Goal: Transaction & Acquisition: Purchase product/service

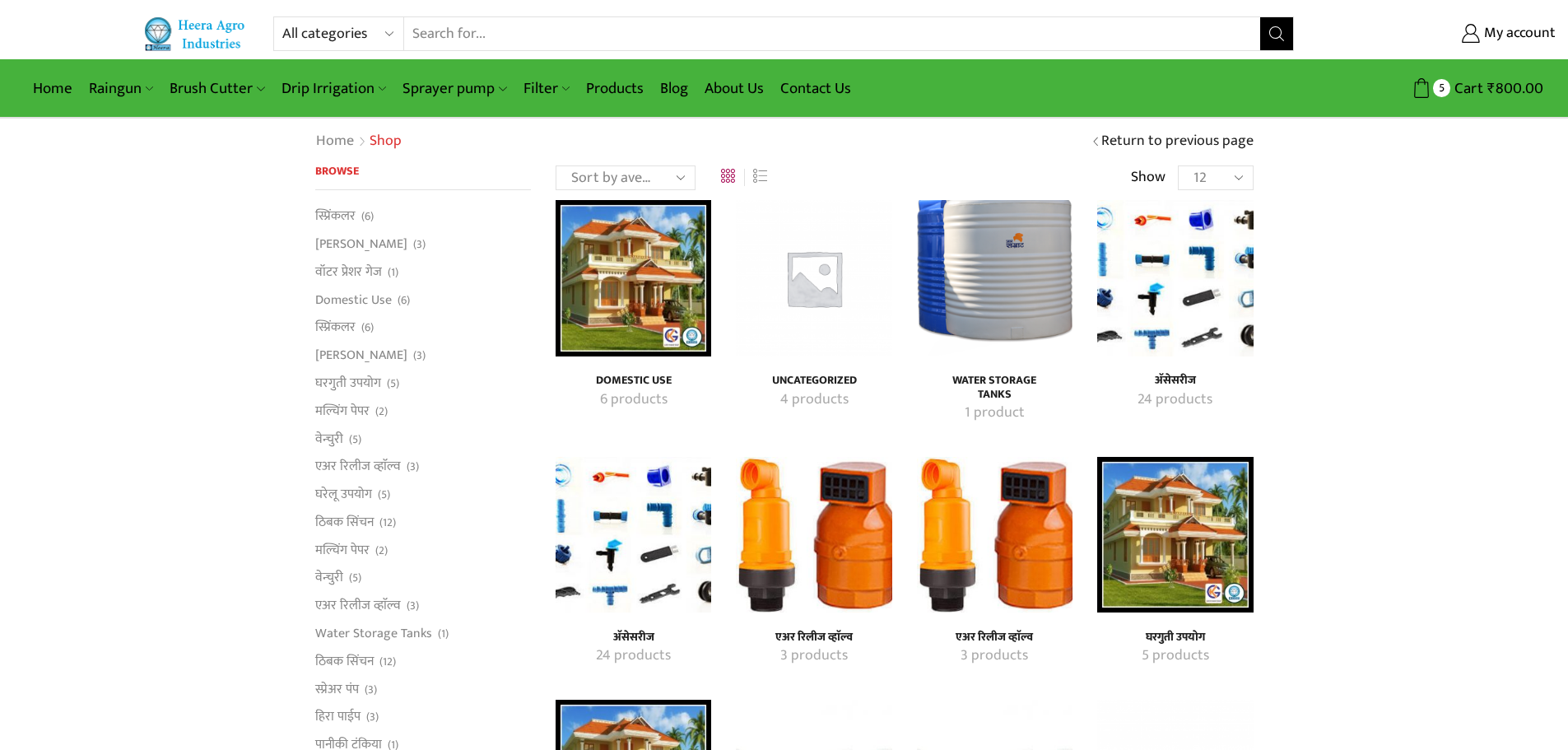
click at [805, 574] on img "Visit product category एअर रिलीज व्हाॅल्व" at bounding box center [814, 534] width 156 height 156
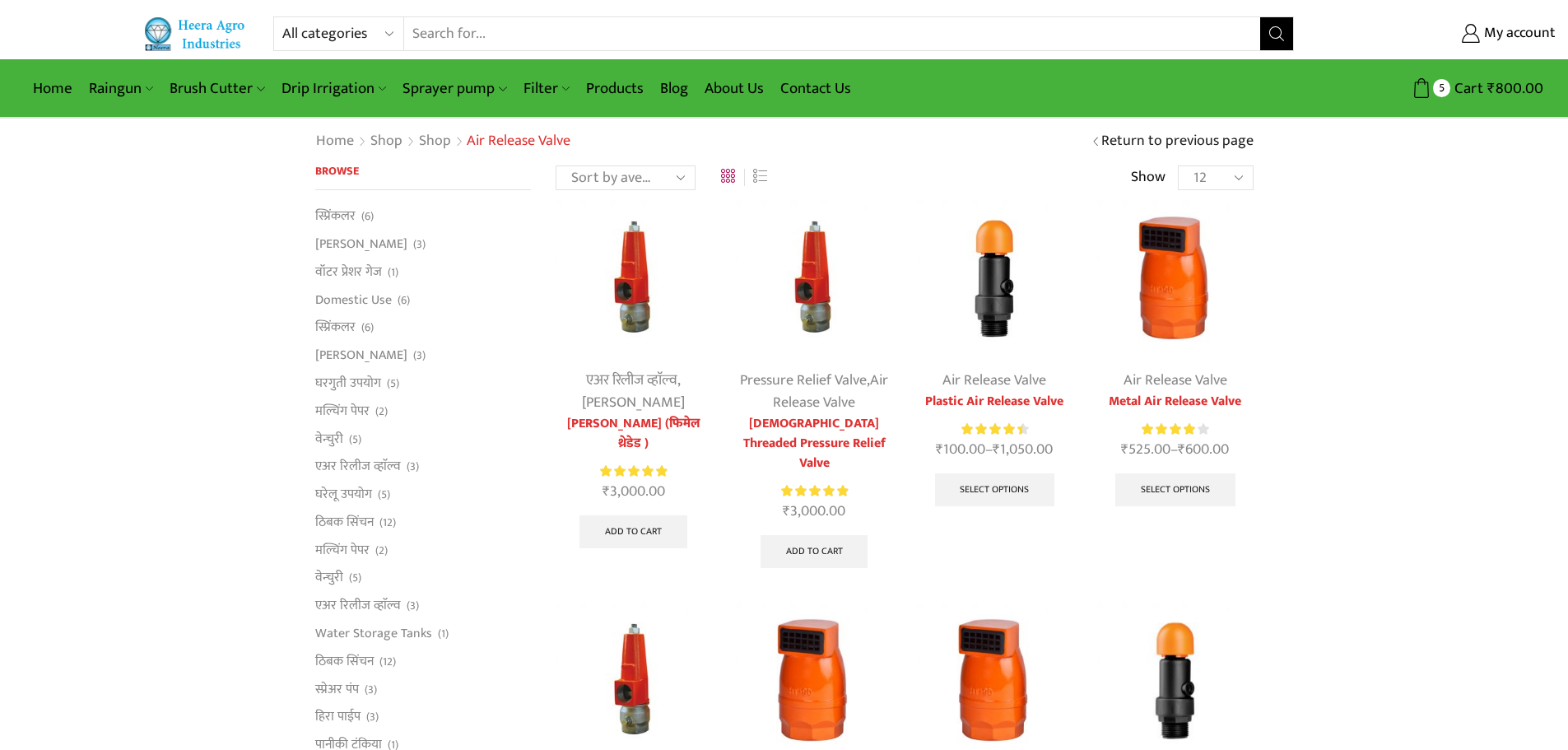
click at [991, 292] on img at bounding box center [994, 277] width 156 height 156
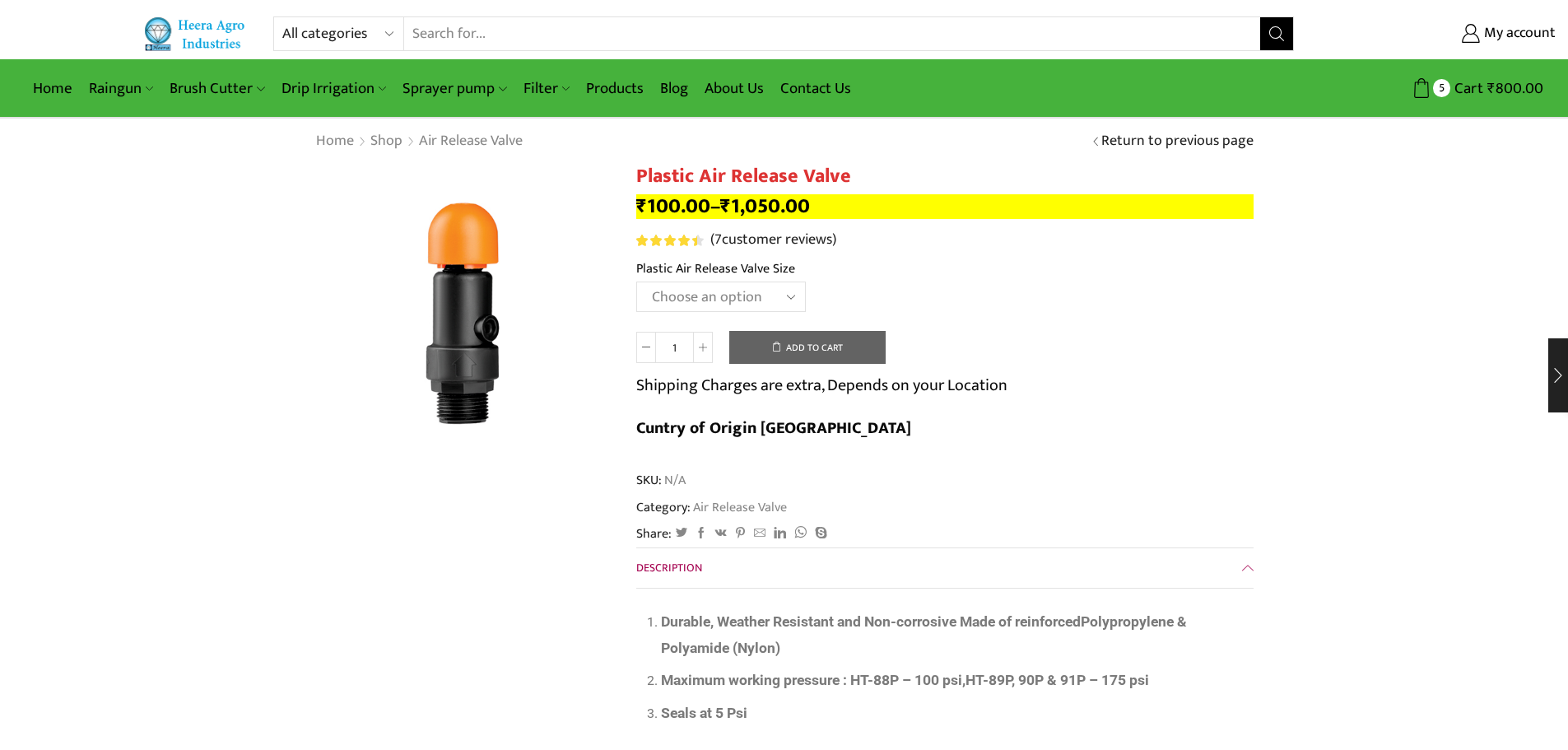
click at [733, 293] on select "Choose an option HT-90P 2" HT88P 1"" at bounding box center [721, 296] width 169 height 30
click at [748, 288] on select "Choose an option HT-90P 2" HT88P 1"" at bounding box center [721, 296] width 169 height 30
select select "ht88p-1"
click at [636, 282] on select "Choose an option HT-90P 2" HT88P 1"" at bounding box center [721, 296] width 169 height 30
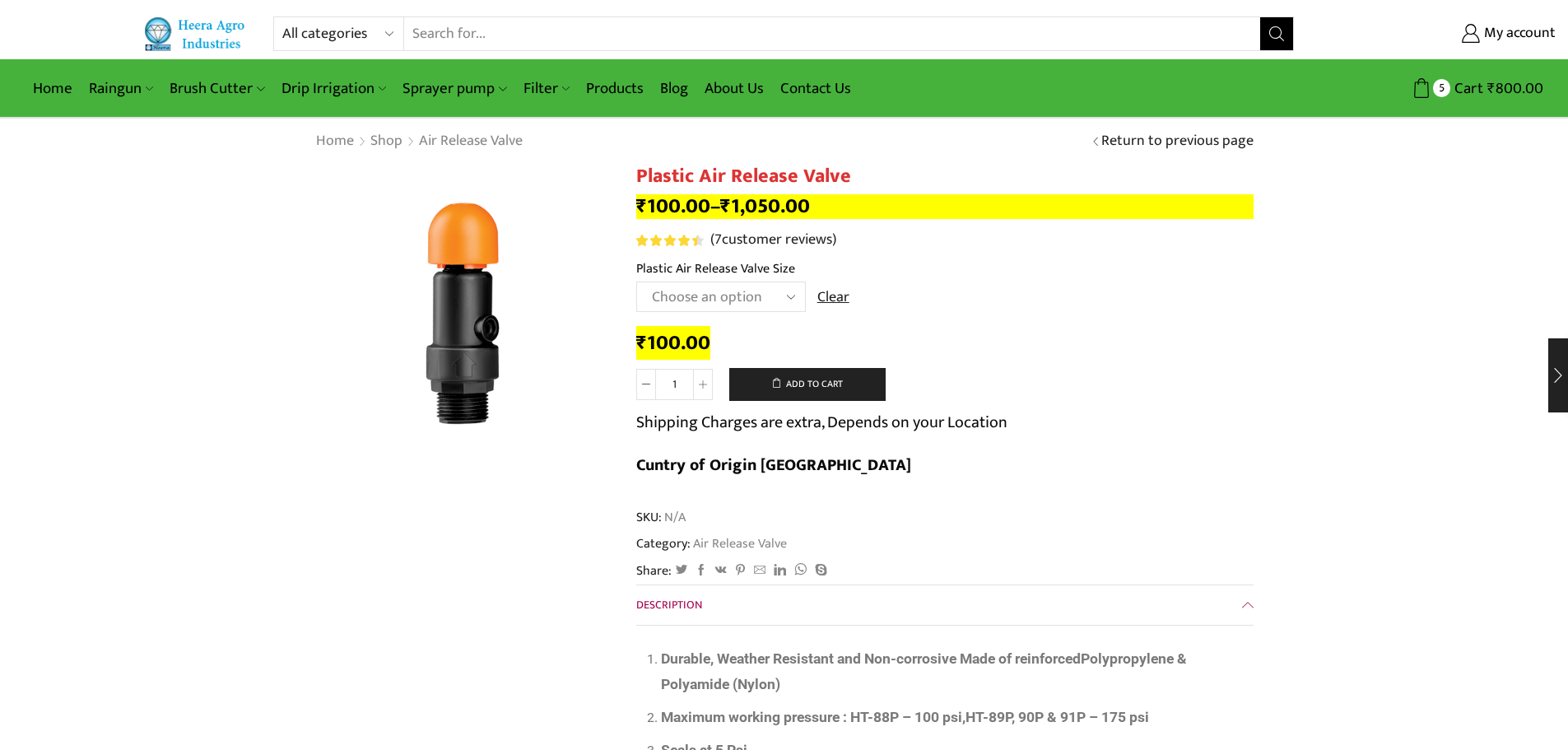
click at [980, 306] on td "Choose an option HT-90P 2" HT88P 1" Clear" at bounding box center [944, 304] width 617 height 46
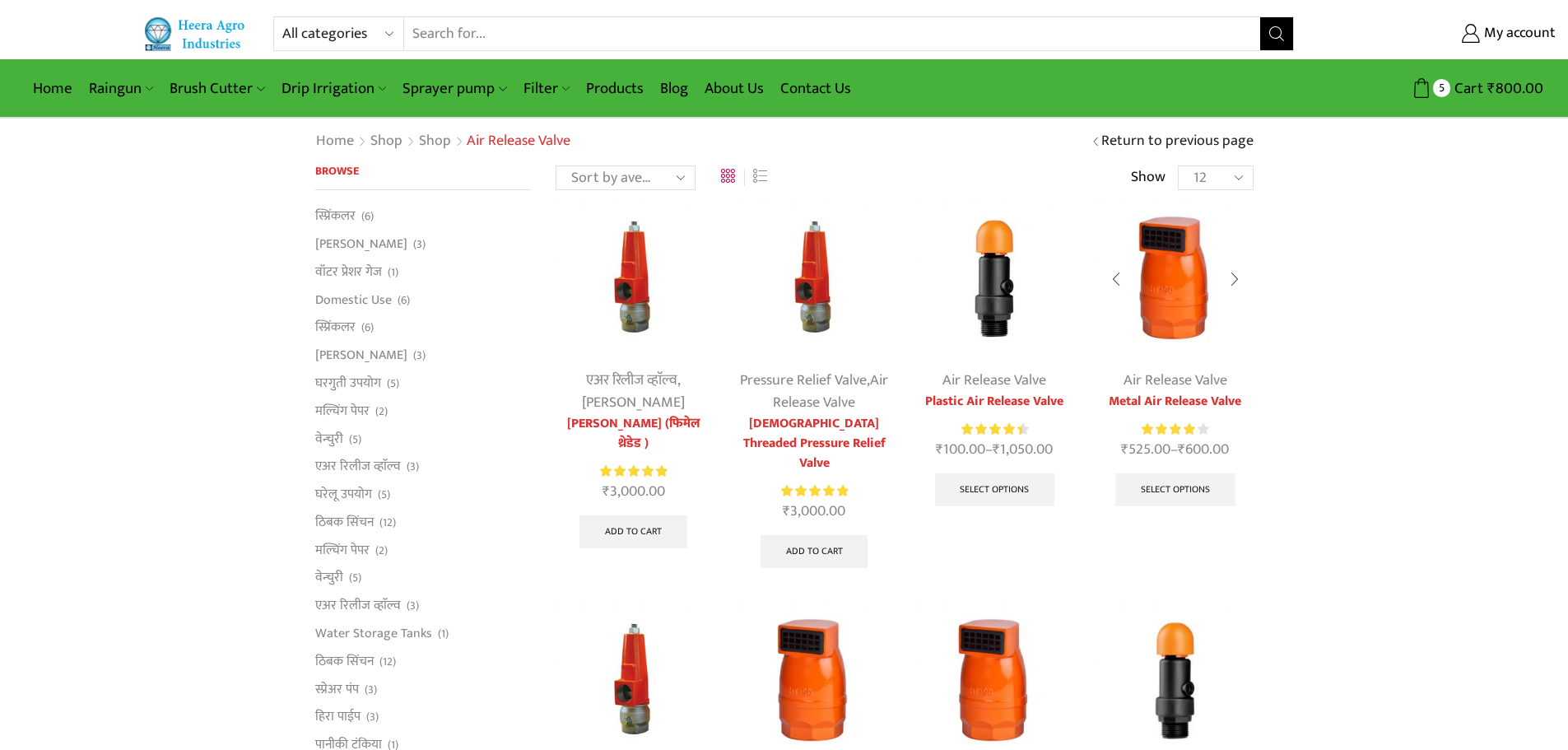
click at [1178, 322] on img at bounding box center [1174, 277] width 156 height 156
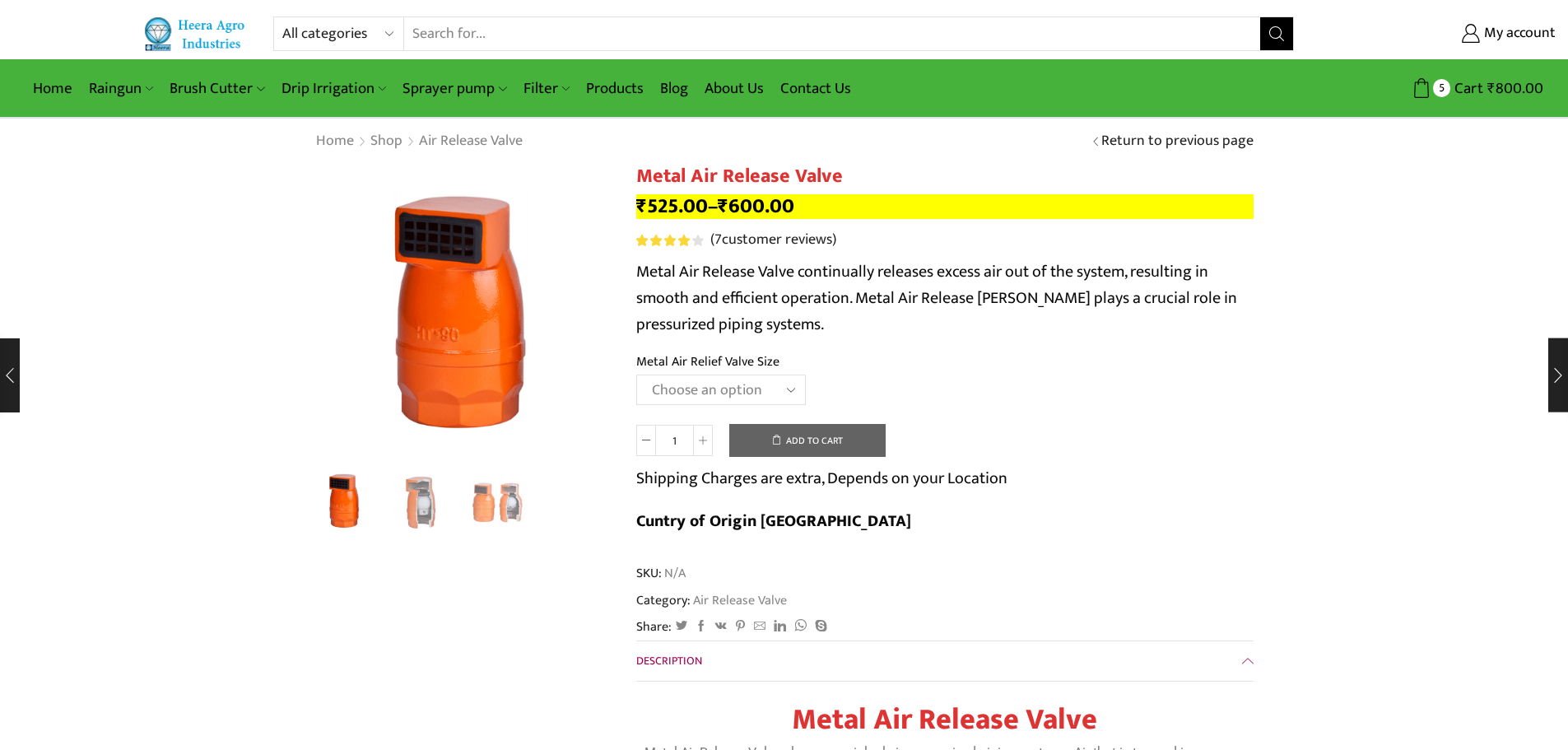
click at [725, 395] on select "Choose an option HT-88P 1" HT-89 1.5"" at bounding box center [721, 389] width 169 height 30
click at [636, 375] on select "Choose an option HT-88P 1" HT-89 1.5"" at bounding box center [721, 389] width 169 height 30
select select "ht-88p-1"
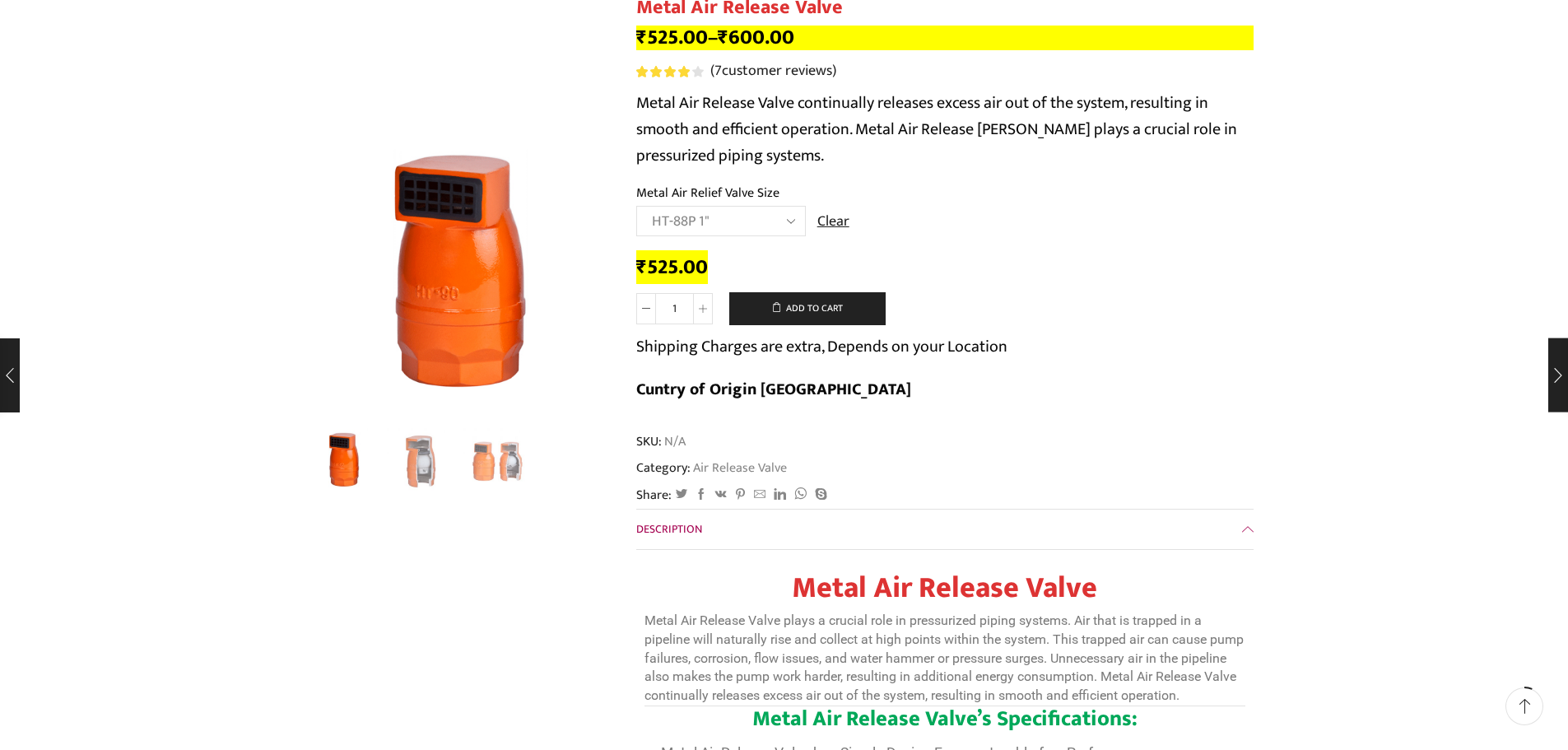
scroll to position [165, 0]
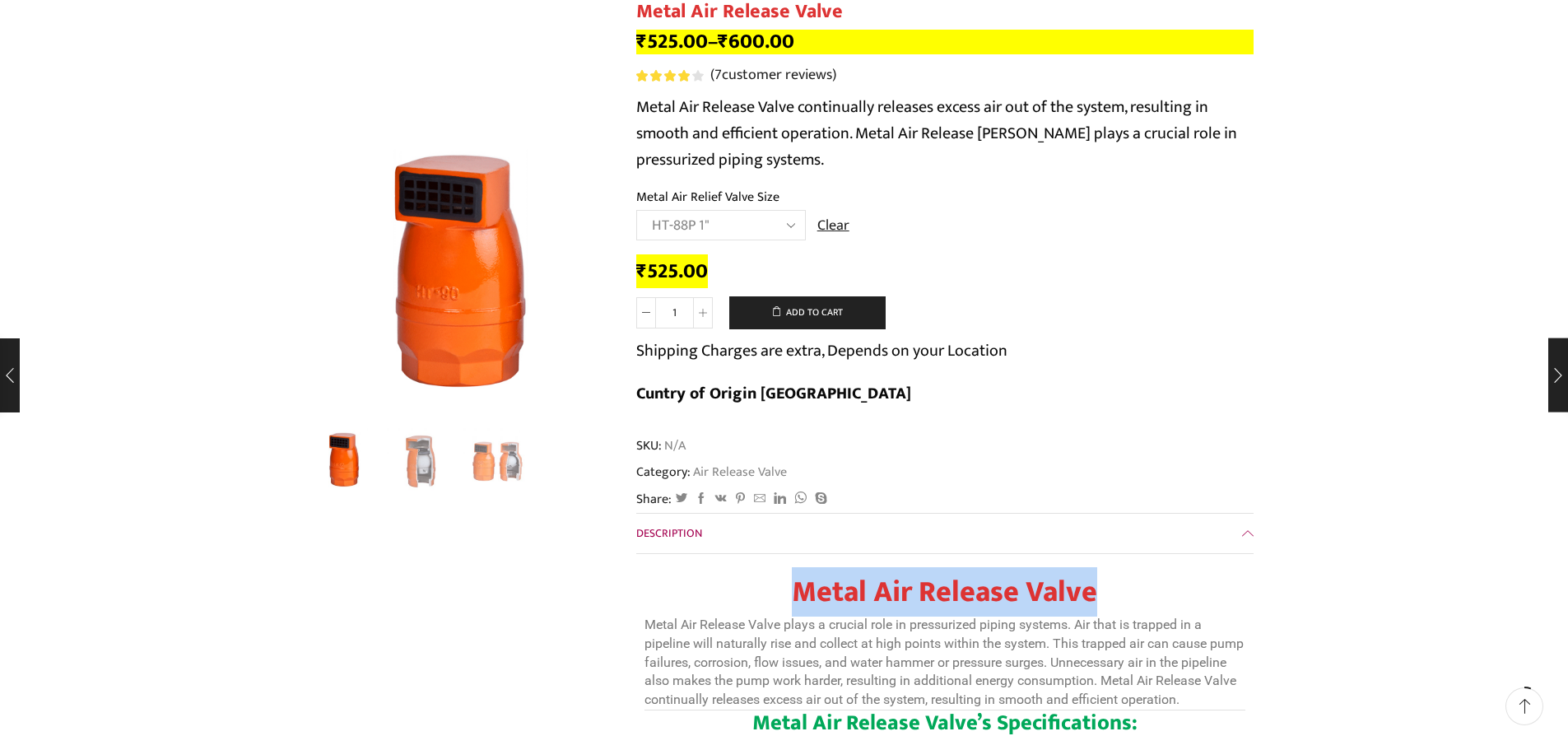
drag, startPoint x: 838, startPoint y: 535, endPoint x: 1092, endPoint y: 548, distance: 254.3
click at [1092, 574] on h1 "Metal Air Release Valve" at bounding box center [944, 591] width 600 height 36
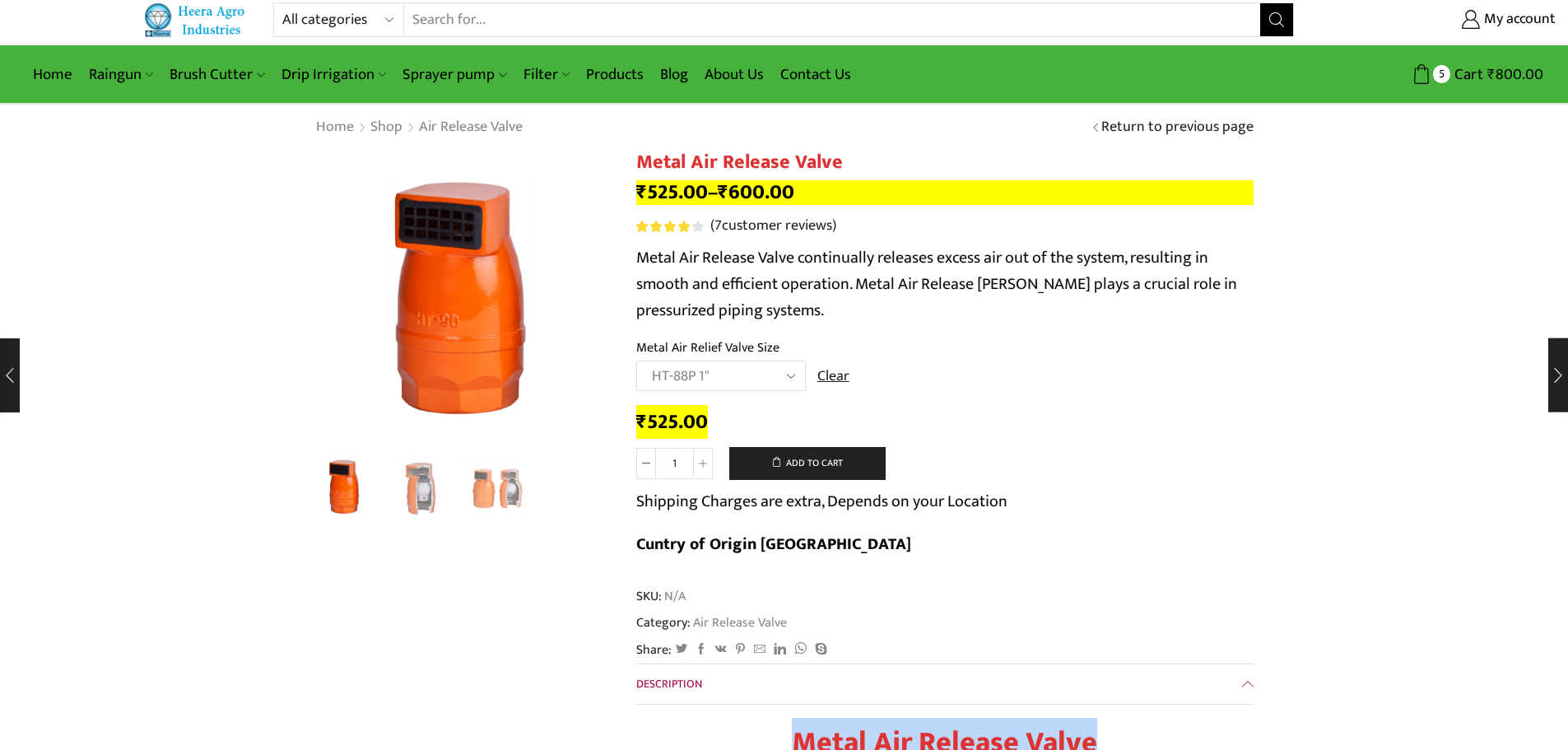
scroll to position [0, 0]
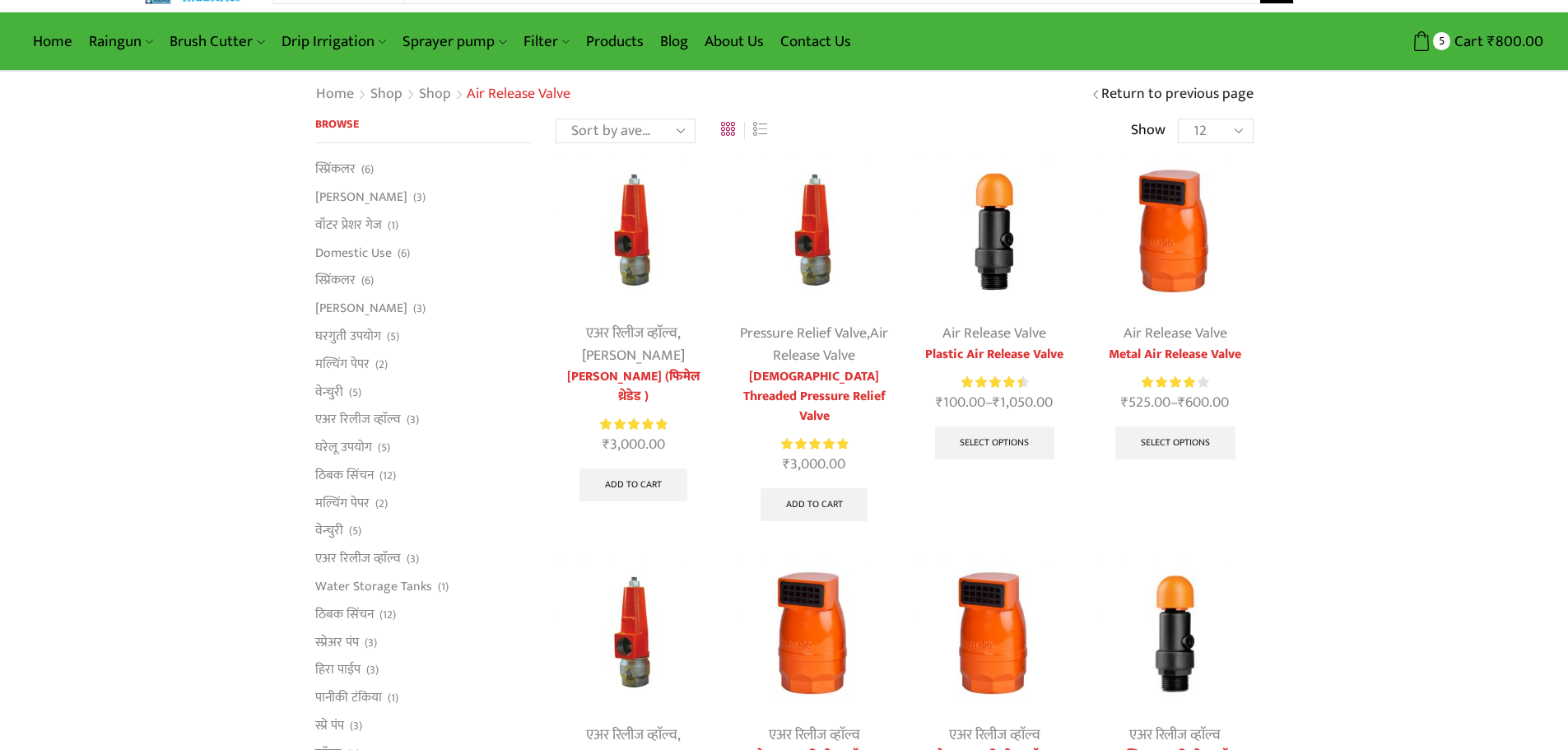
scroll to position [247, 0]
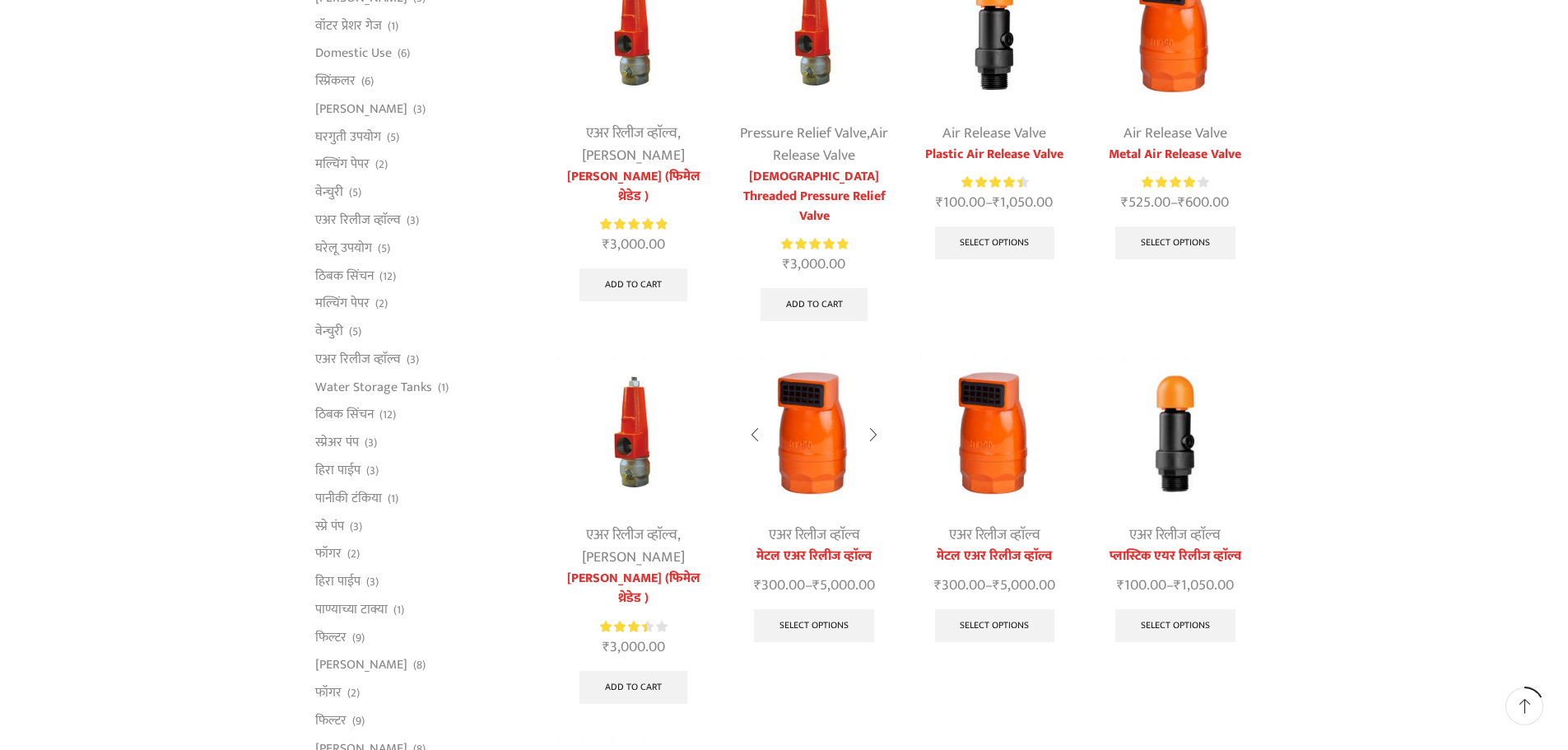
click at [810, 459] on img at bounding box center [814, 433] width 156 height 156
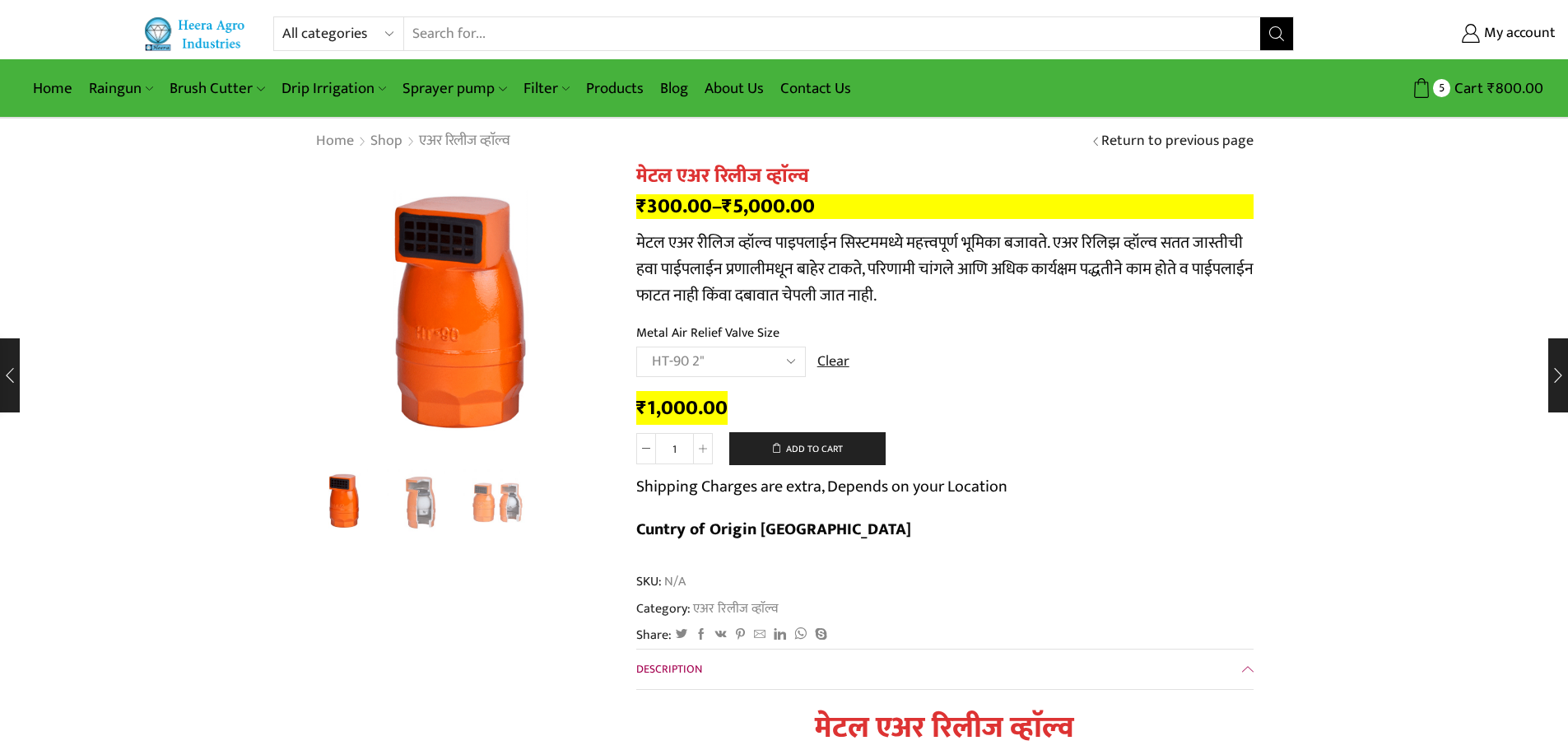
click at [707, 362] on select "Choose an option HT-87P 3/4" HT-88P 1" HT-89 1.5" HT-90 2" HT-91 3" HT-92 4"" at bounding box center [721, 361] width 169 height 30
click at [636, 346] on select "Choose an option HT-87P 3/4" HT-88P 1" HT-89 1.5" HT-90 2" HT-91 3" HT-92 4"" at bounding box center [721, 361] width 169 height 30
select select "ht-88p-1-mr"
click at [774, 361] on select "Choose an option HT-87P 3/4" HT-88P 1" HT-89 1.5" HT-90 2" HT-91 3" HT-92 4"" at bounding box center [721, 361] width 169 height 30
click at [636, 346] on select "Choose an option HT-87P 3/4" HT-88P 1" HT-89 1.5" HT-90 2" HT-91 3" HT-92 4"" at bounding box center [721, 361] width 169 height 30
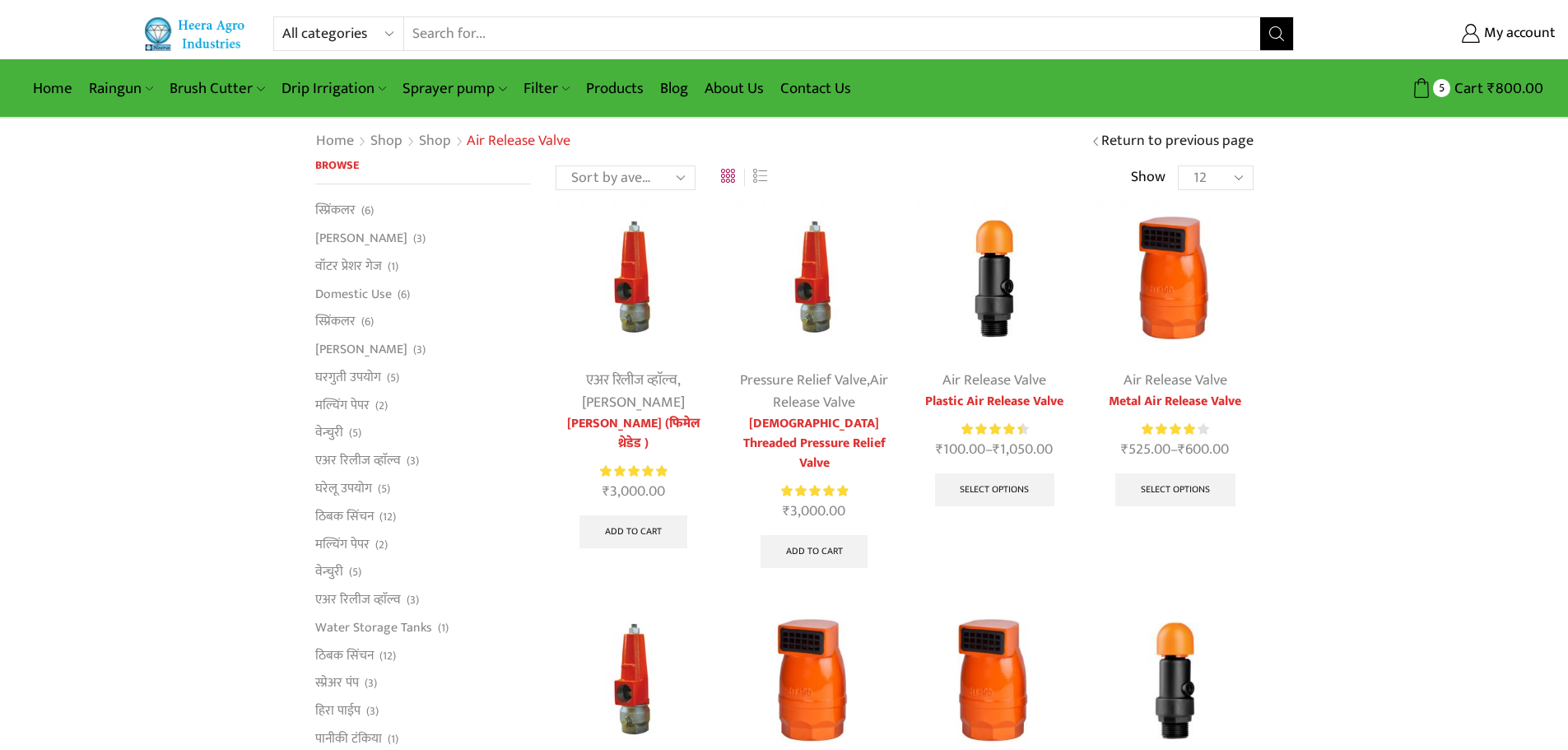
scroll to position [247, 0]
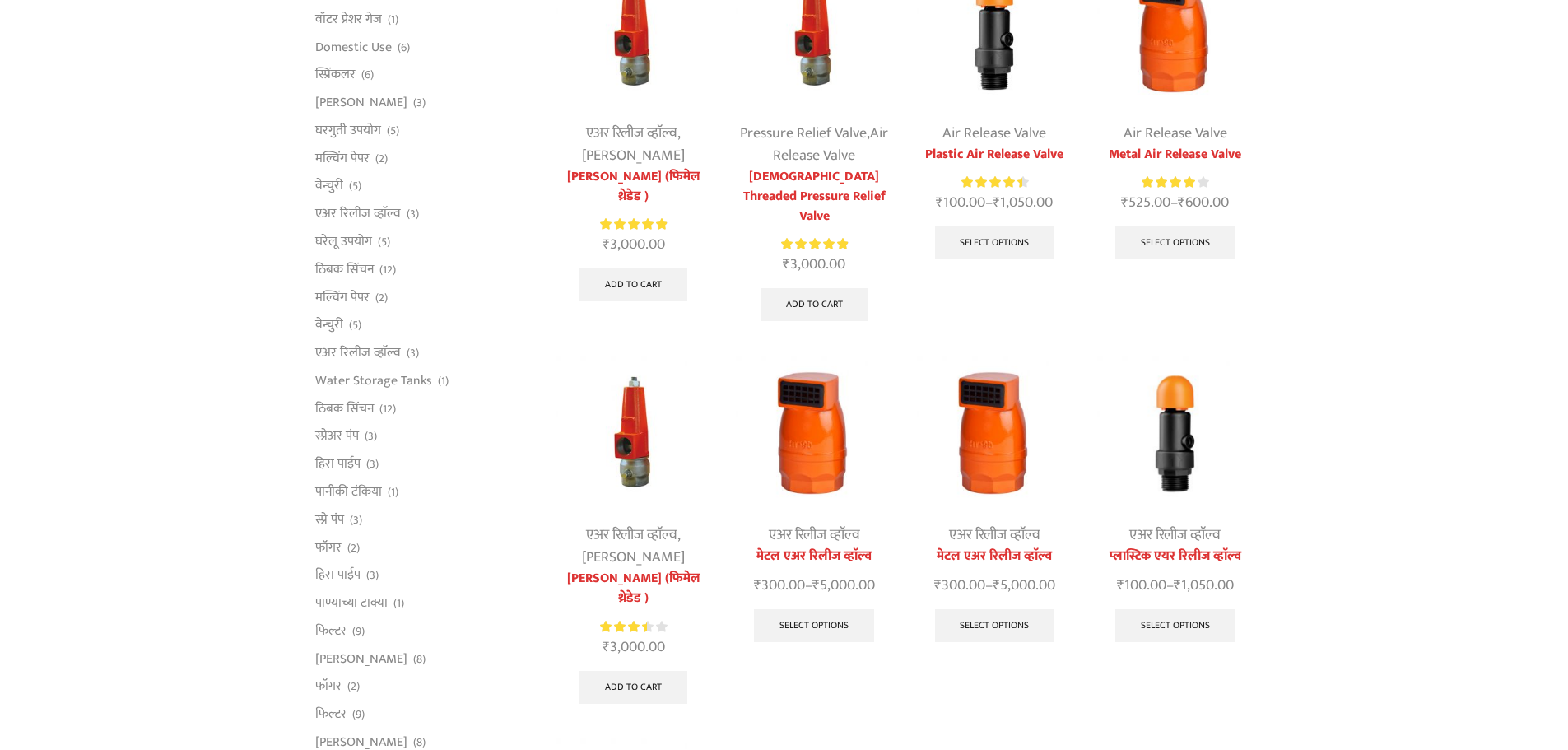
click at [1171, 431] on img at bounding box center [1174, 433] width 156 height 156
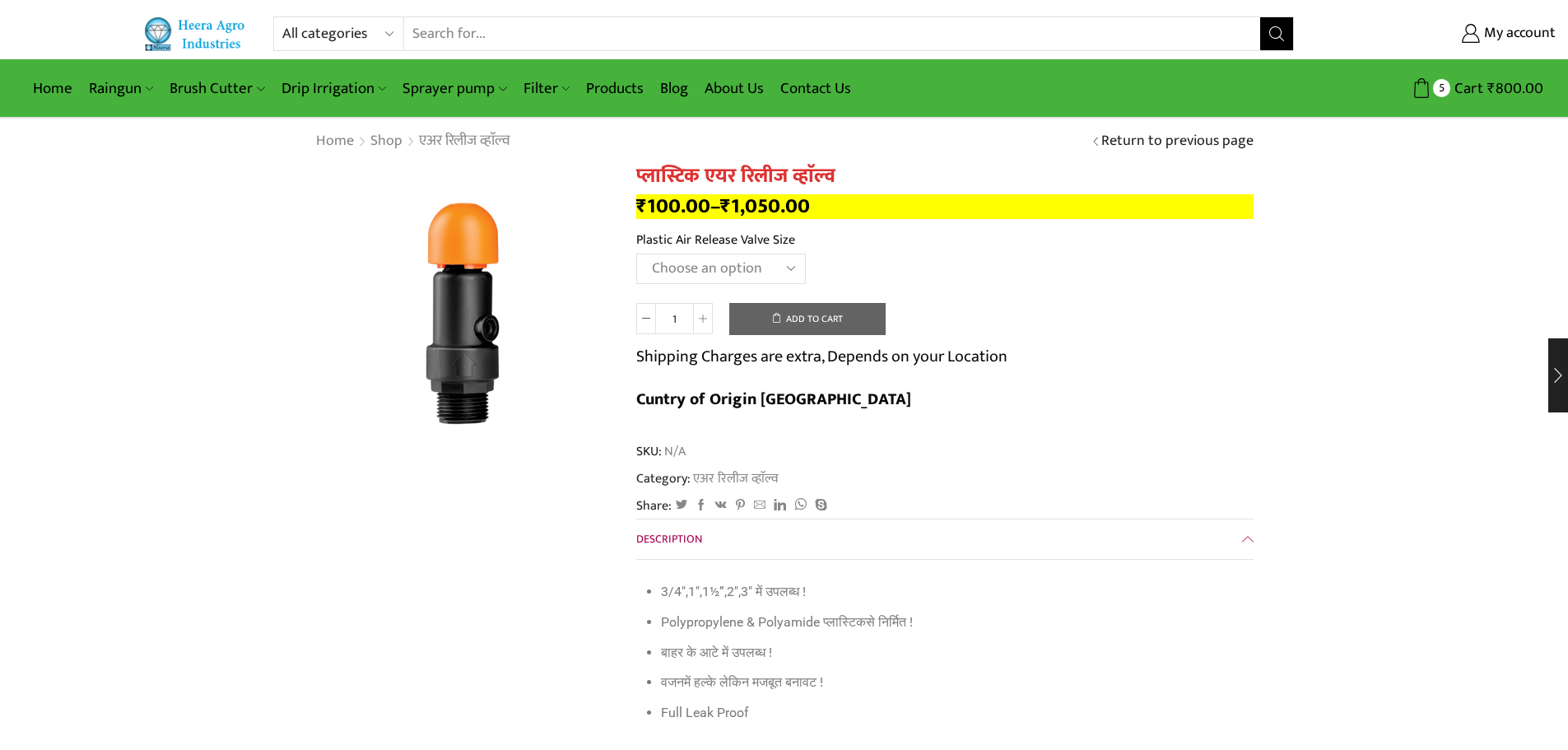
click at [702, 270] on select "Choose an option HT88P 1"" at bounding box center [721, 268] width 169 height 30
select select "ht88p-1-hi"
click at [636, 253] on select "Choose an option HT88P 1"" at bounding box center [721, 268] width 169 height 30
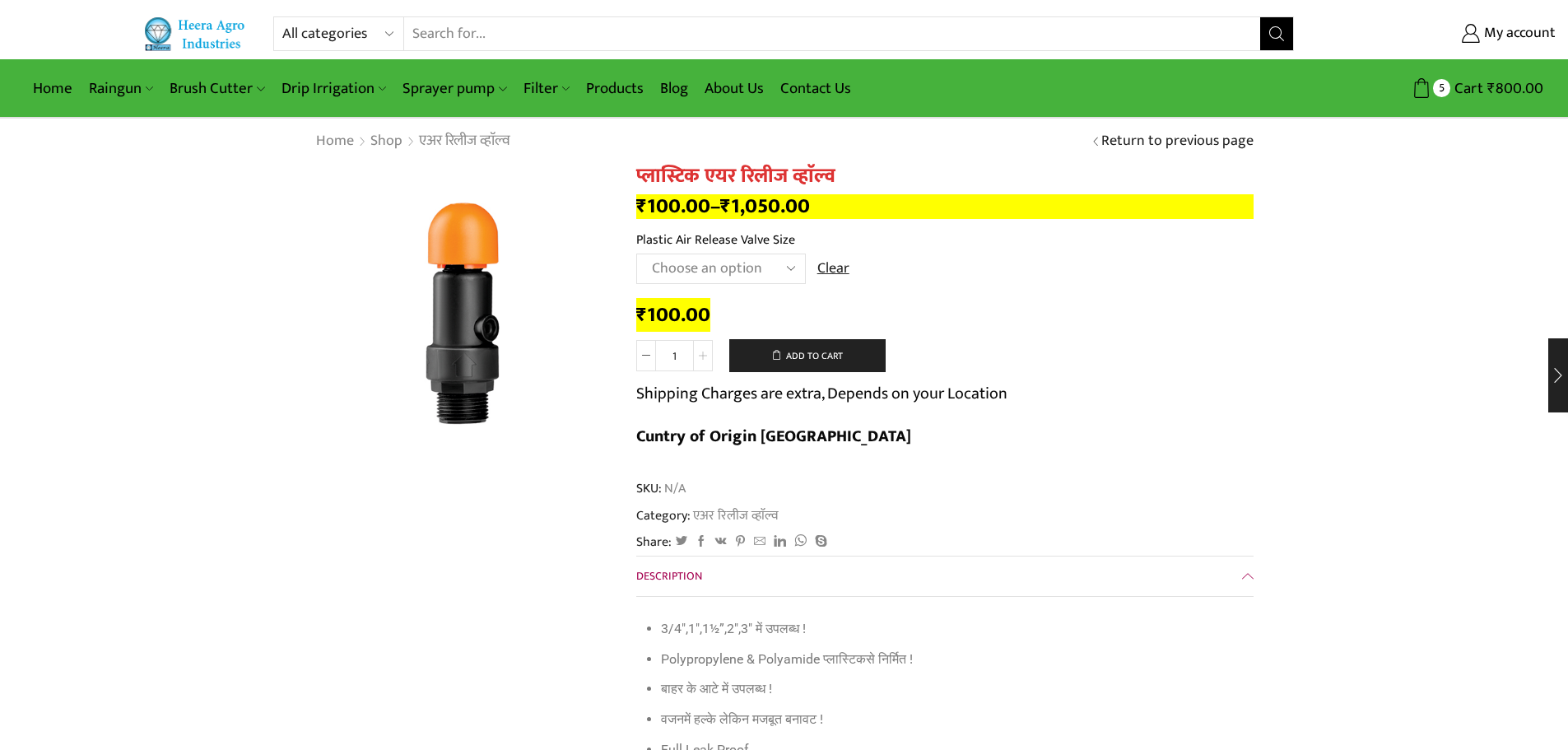
click at [705, 344] on span at bounding box center [703, 355] width 20 height 31
type input "4"
click at [814, 359] on button "Add to cart" at bounding box center [807, 355] width 157 height 33
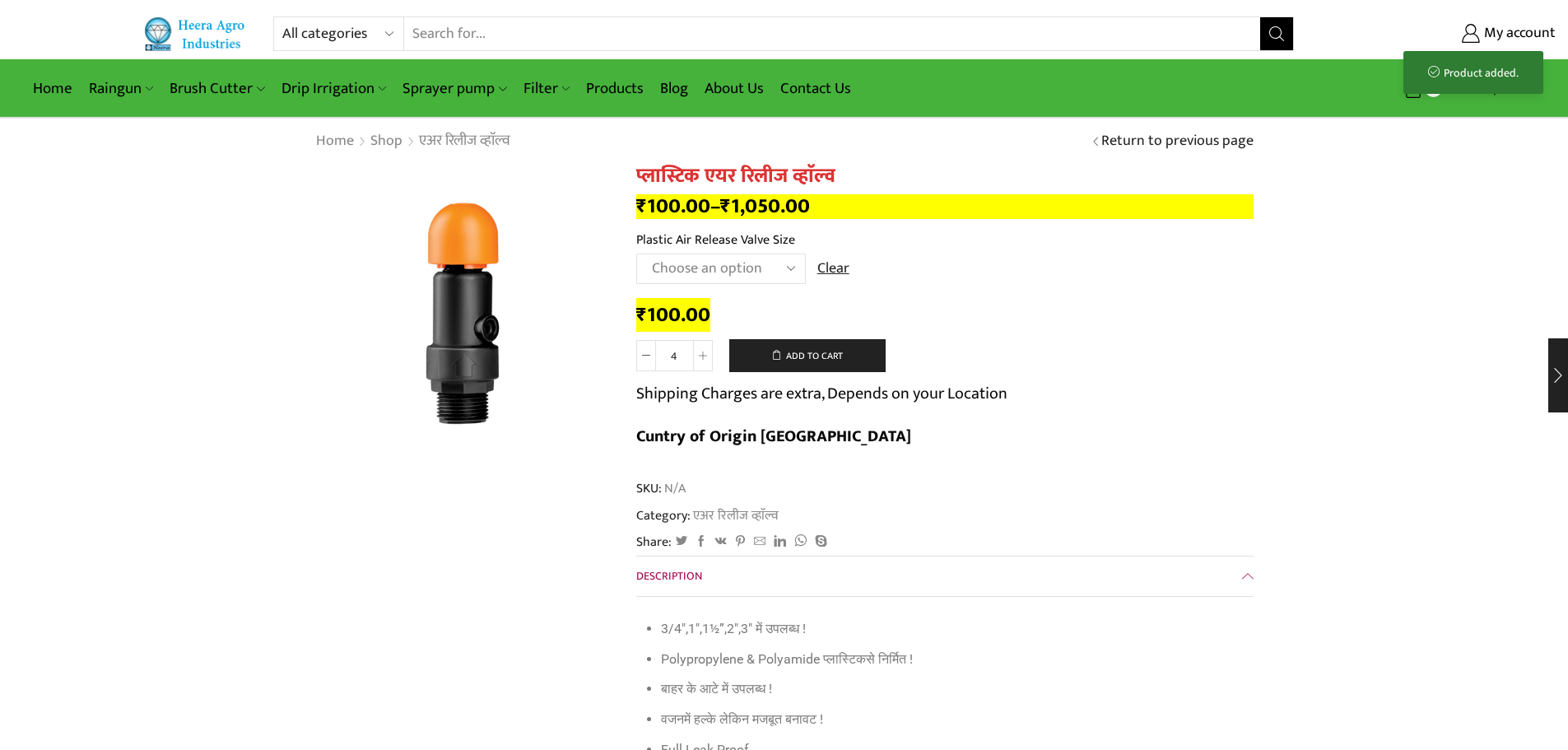
click at [1442, 105] on div "Home Raingun Heera Rain Gun (1.25″) Raingun (1.50″) Heera Rain Gun Complete Set…" at bounding box center [784, 88] width 1543 height 49
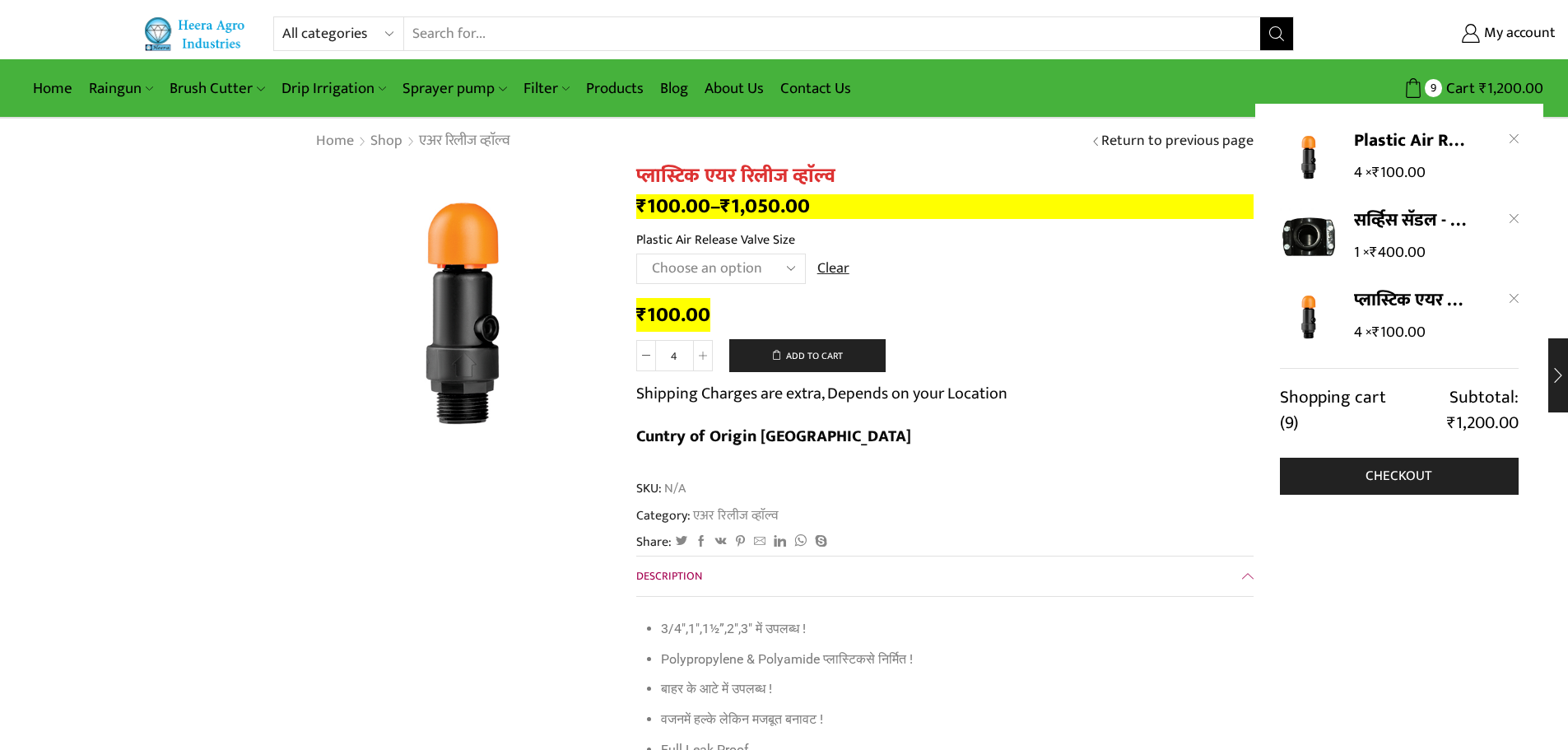
click at [1507, 294] on li "प्लास्टिक एयर रिलीज व्हाॅल्व - HT88P 1" 4 × ₹ 100.00" at bounding box center [1399, 316] width 239 height 57
click at [1512, 296] on icon at bounding box center [1514, 298] width 9 height 9
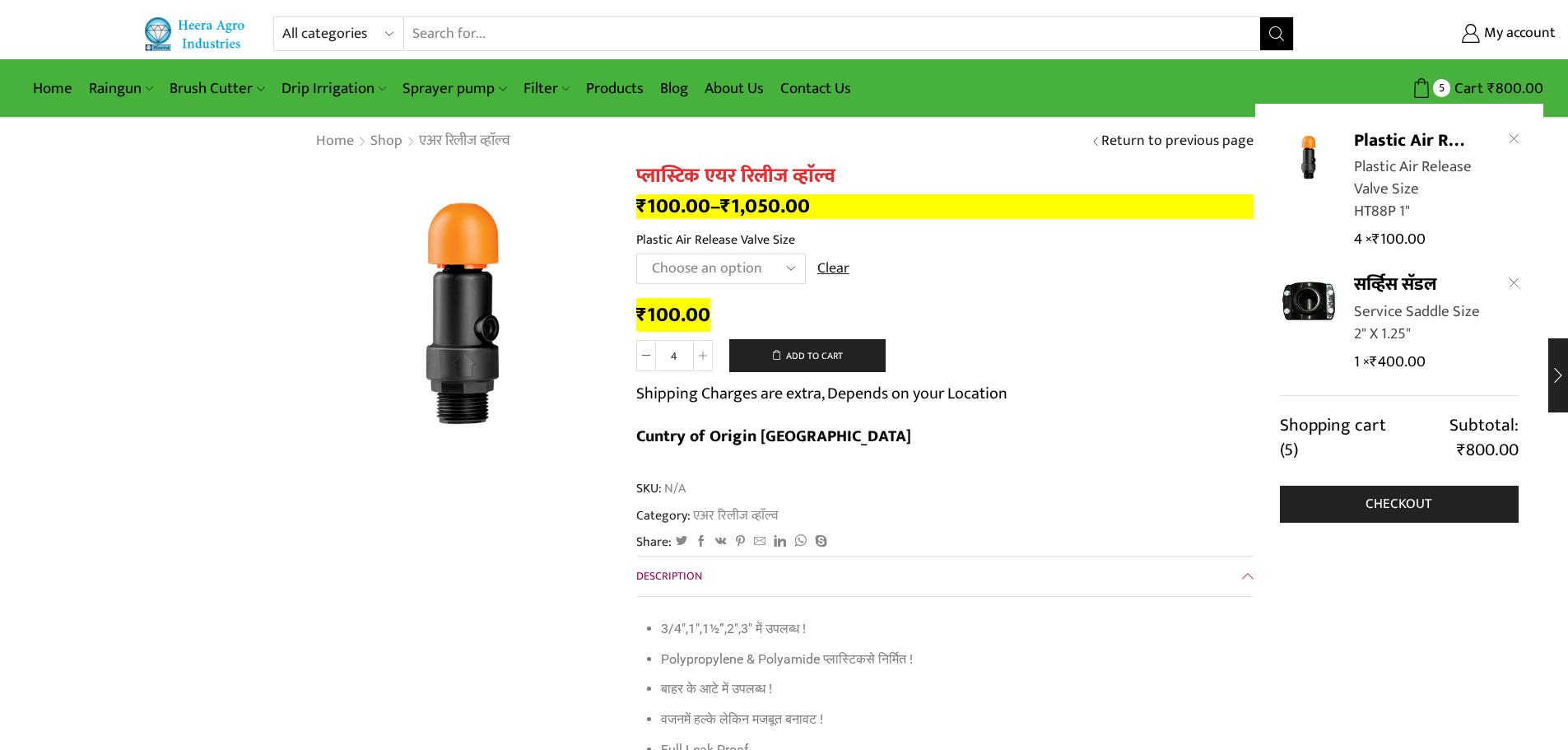
click at [1390, 328] on p "2" X 1.25"" at bounding box center [1382, 334] width 56 height 15
click at [1382, 277] on link "सर्व्हिस सॅडल" at bounding box center [1410, 284] width 113 height 25
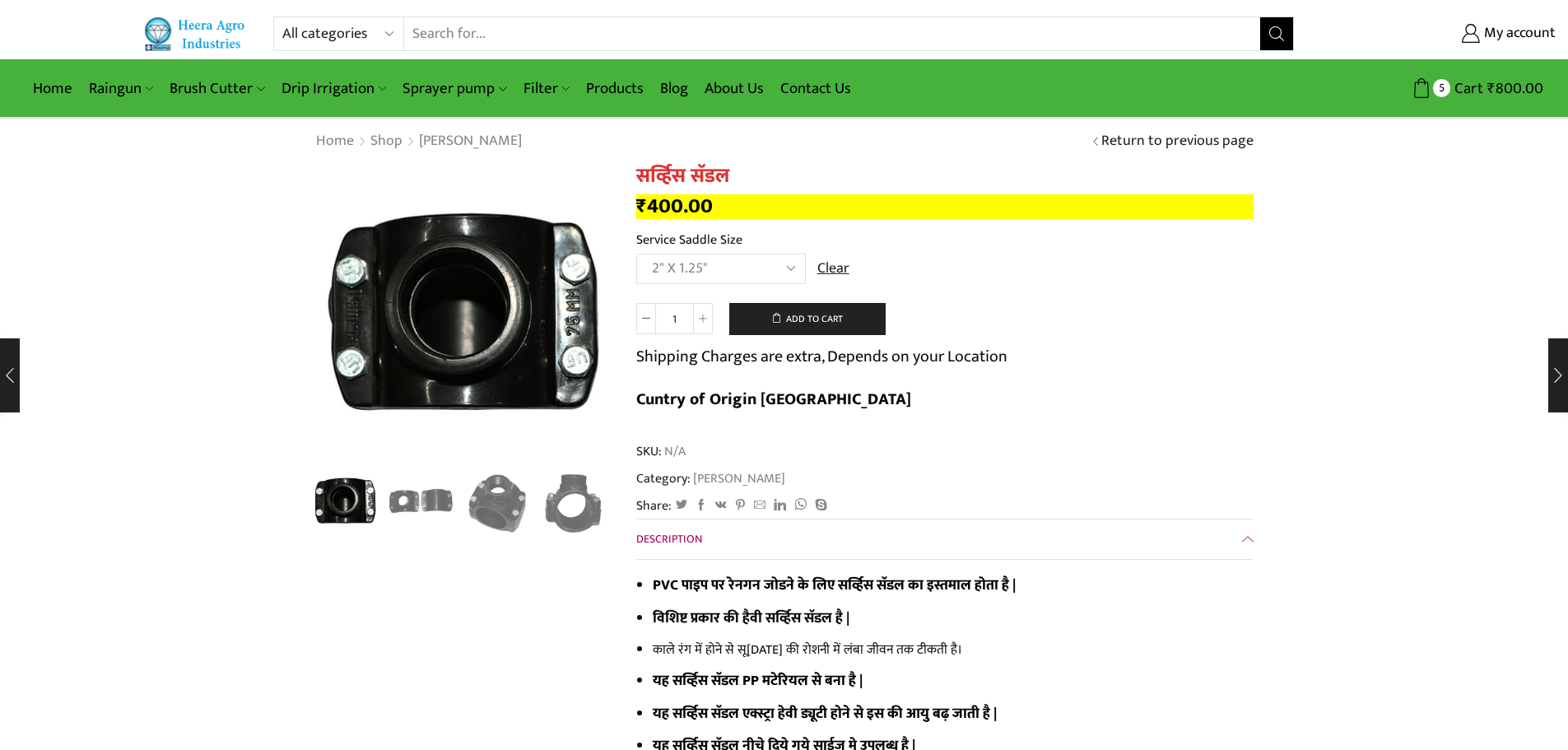
click at [428, 502] on img "2 / 4" at bounding box center [421, 500] width 68 height 68
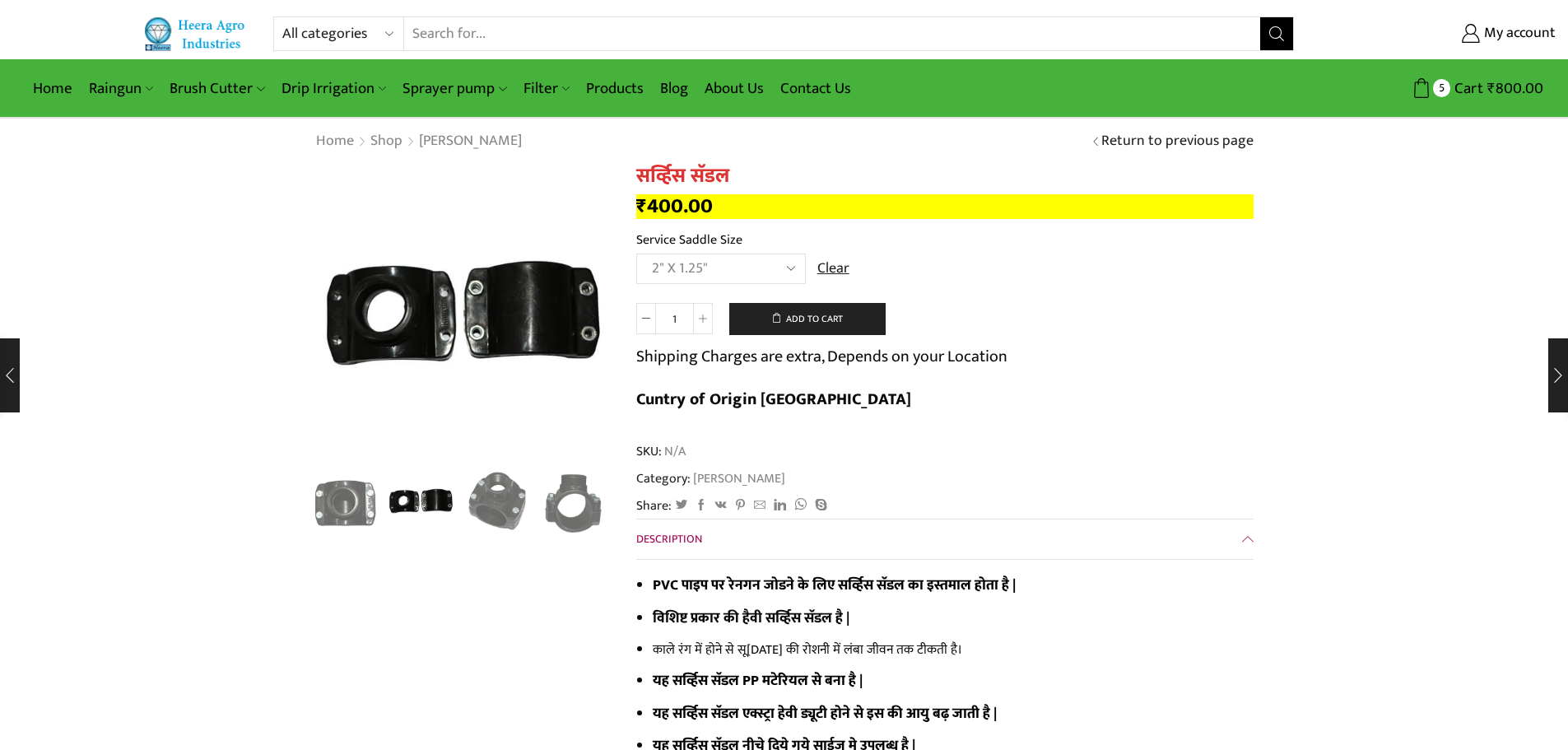
click at [481, 505] on img "3 / 4" at bounding box center [497, 500] width 68 height 68
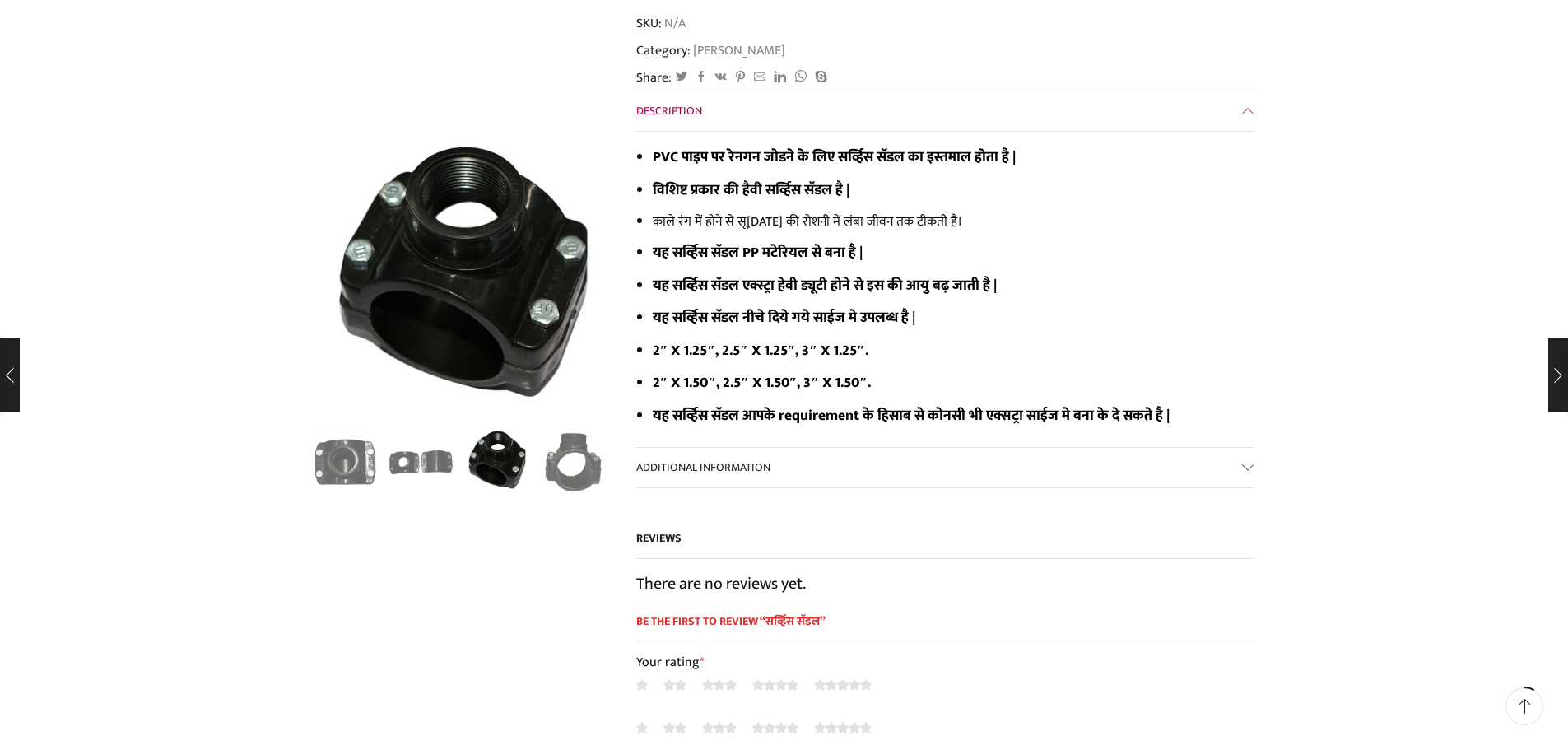
scroll to position [494, 0]
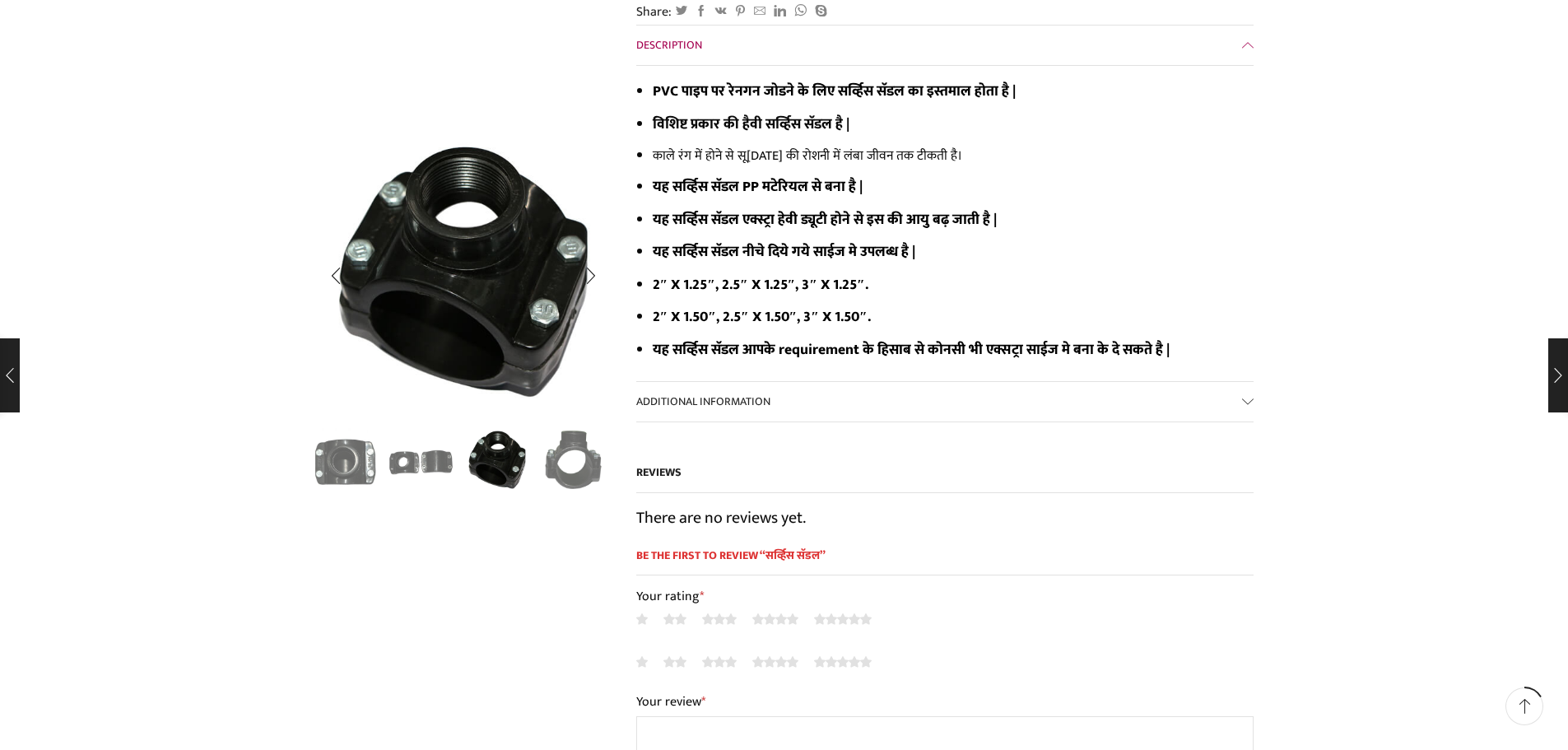
click at [592, 472] on img "4 / 4" at bounding box center [573, 459] width 68 height 68
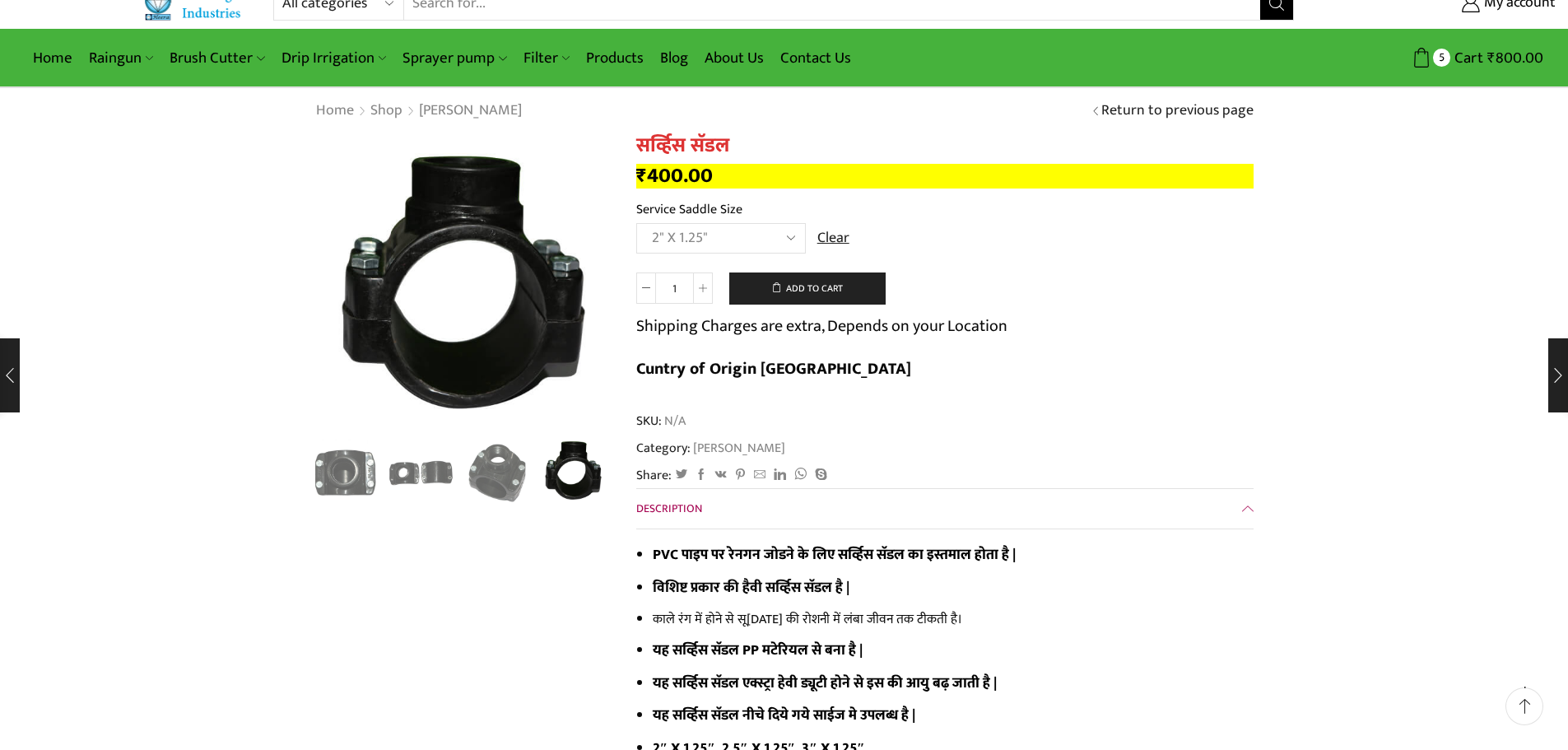
scroll to position [0, 0]
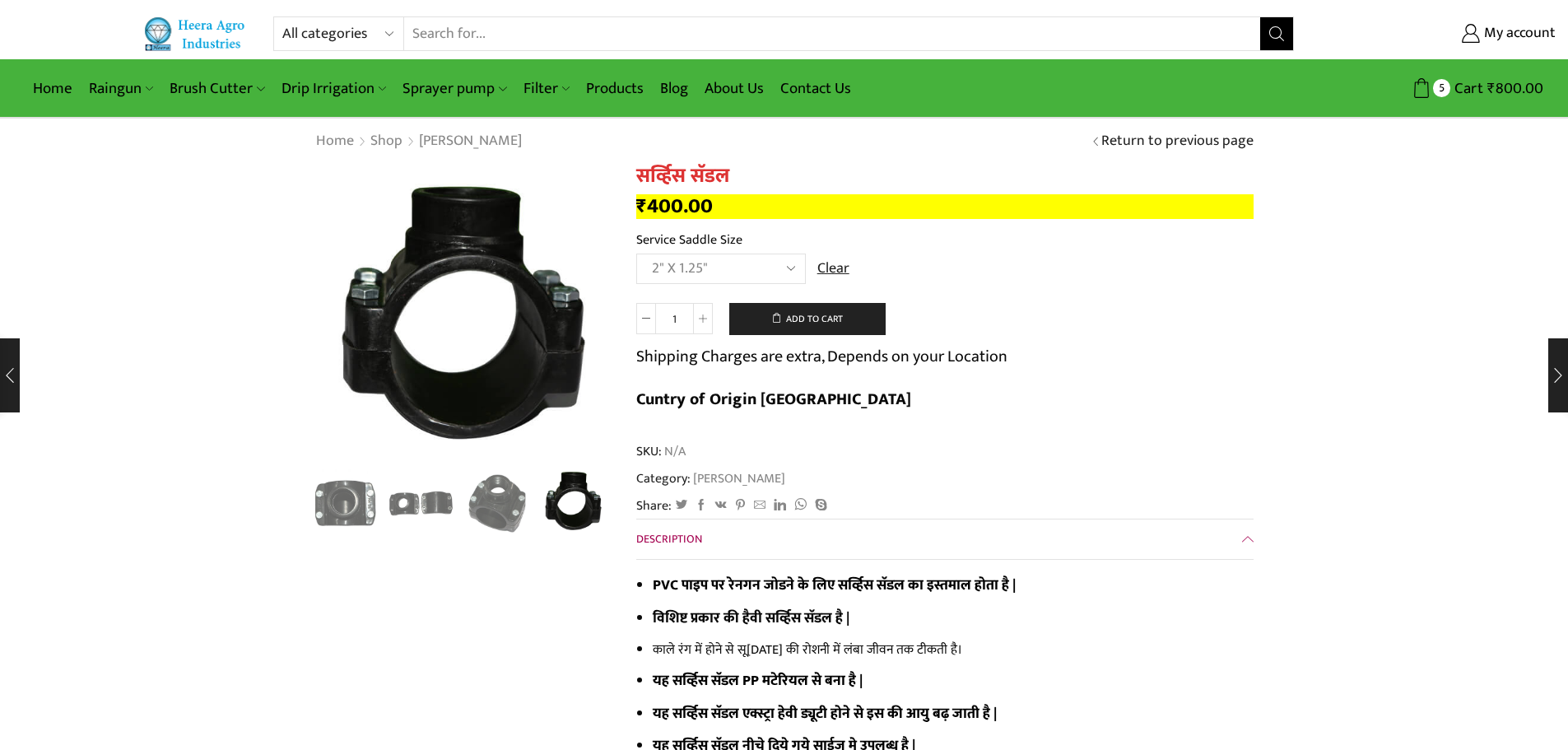
click at [794, 279] on select "Choose an option 2" X 1.25" 2.5" X 1.25" 3" X 1.25" 2" X 1.50" 2.5" X 1.50" 3" …" at bounding box center [721, 268] width 169 height 30
click at [1197, 292] on td "Choose an option 2" X 1.25" 2.5" X 1.25" 3" X 1.25" 2" X 1.50" 2.5" X 1.50" 3" …" at bounding box center [944, 276] width 617 height 46
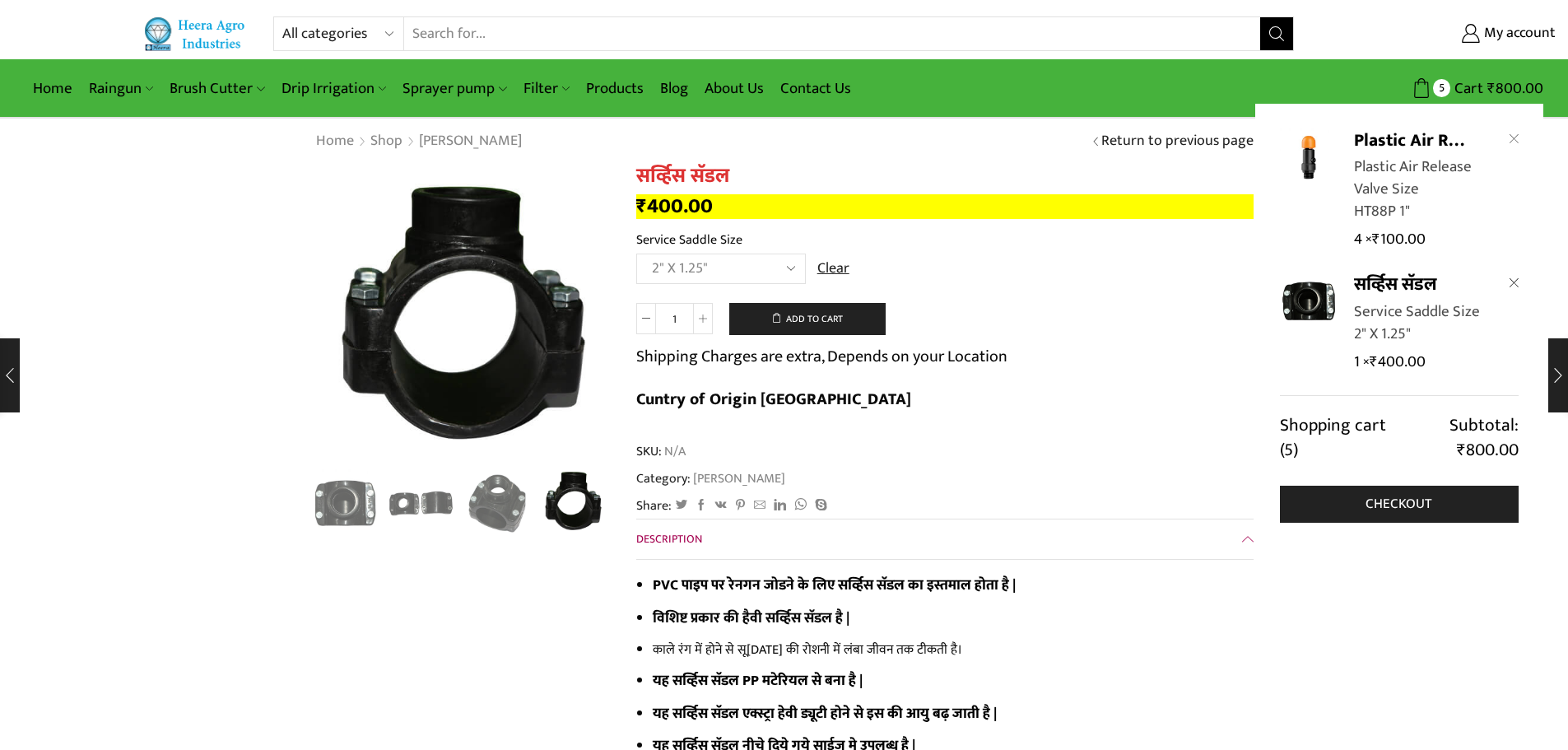
click at [1516, 281] on icon "Remove सर्व्हिस सॅडल from cart" at bounding box center [1514, 283] width 9 height 9
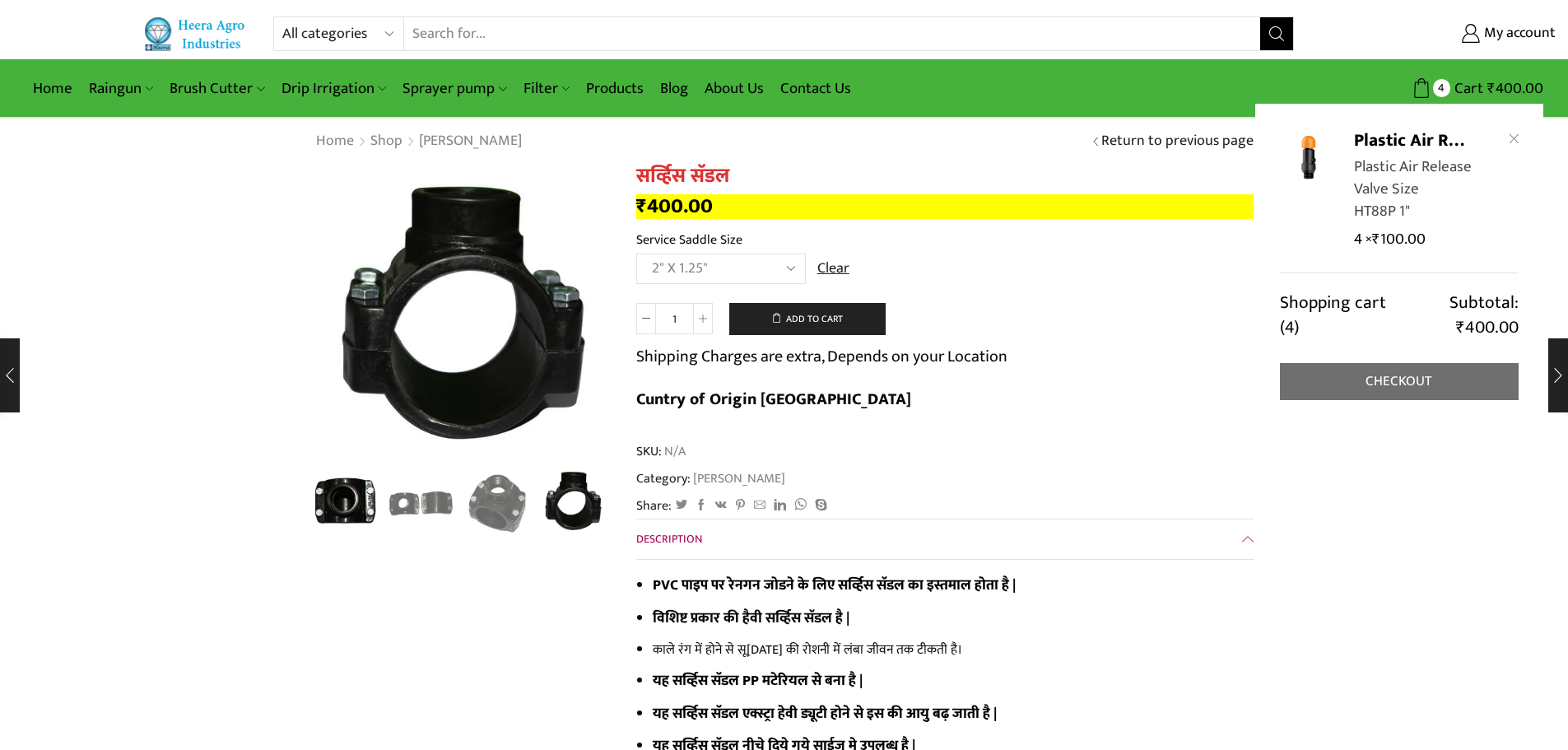
click at [1390, 377] on link "Checkout" at bounding box center [1399, 381] width 239 height 37
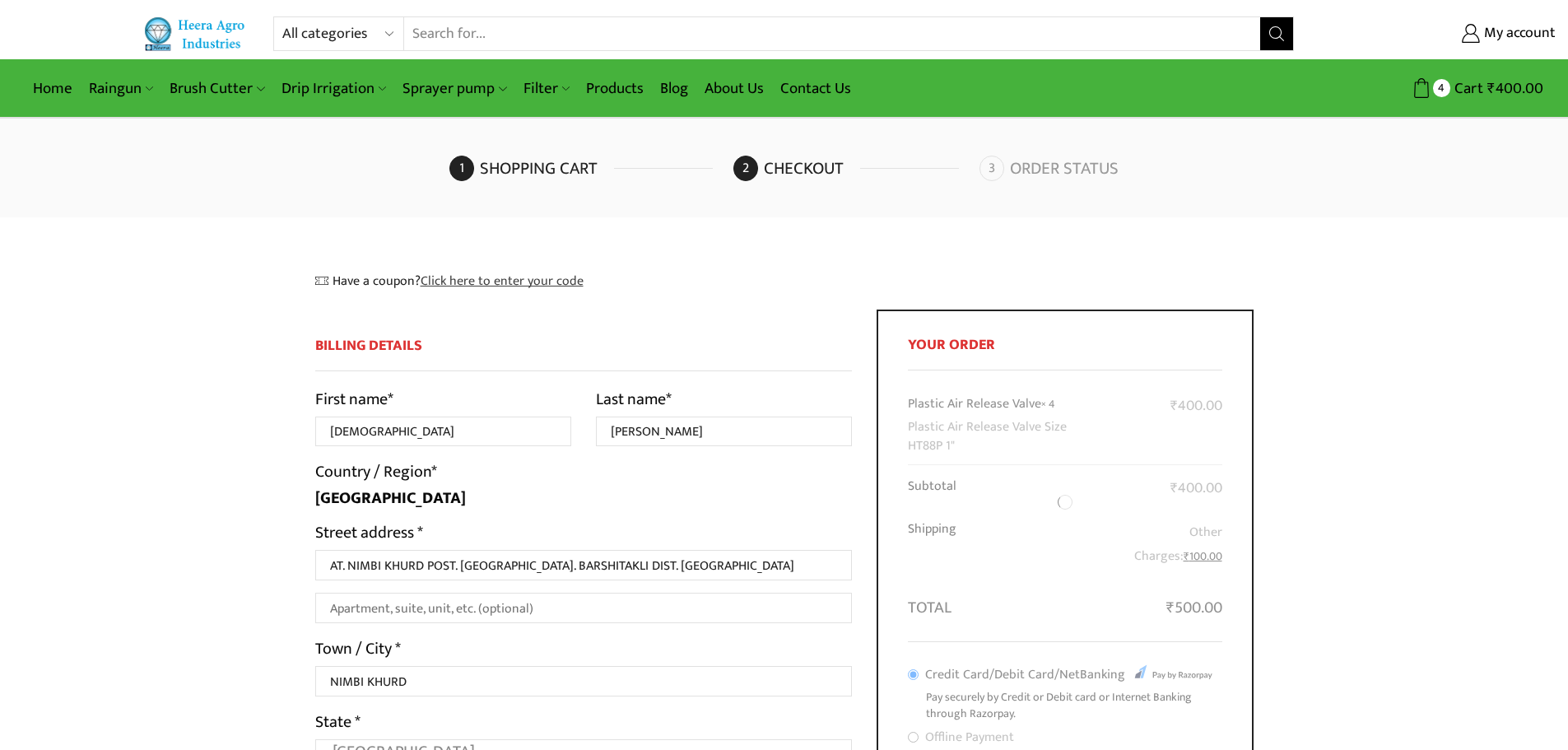
select select "MH"
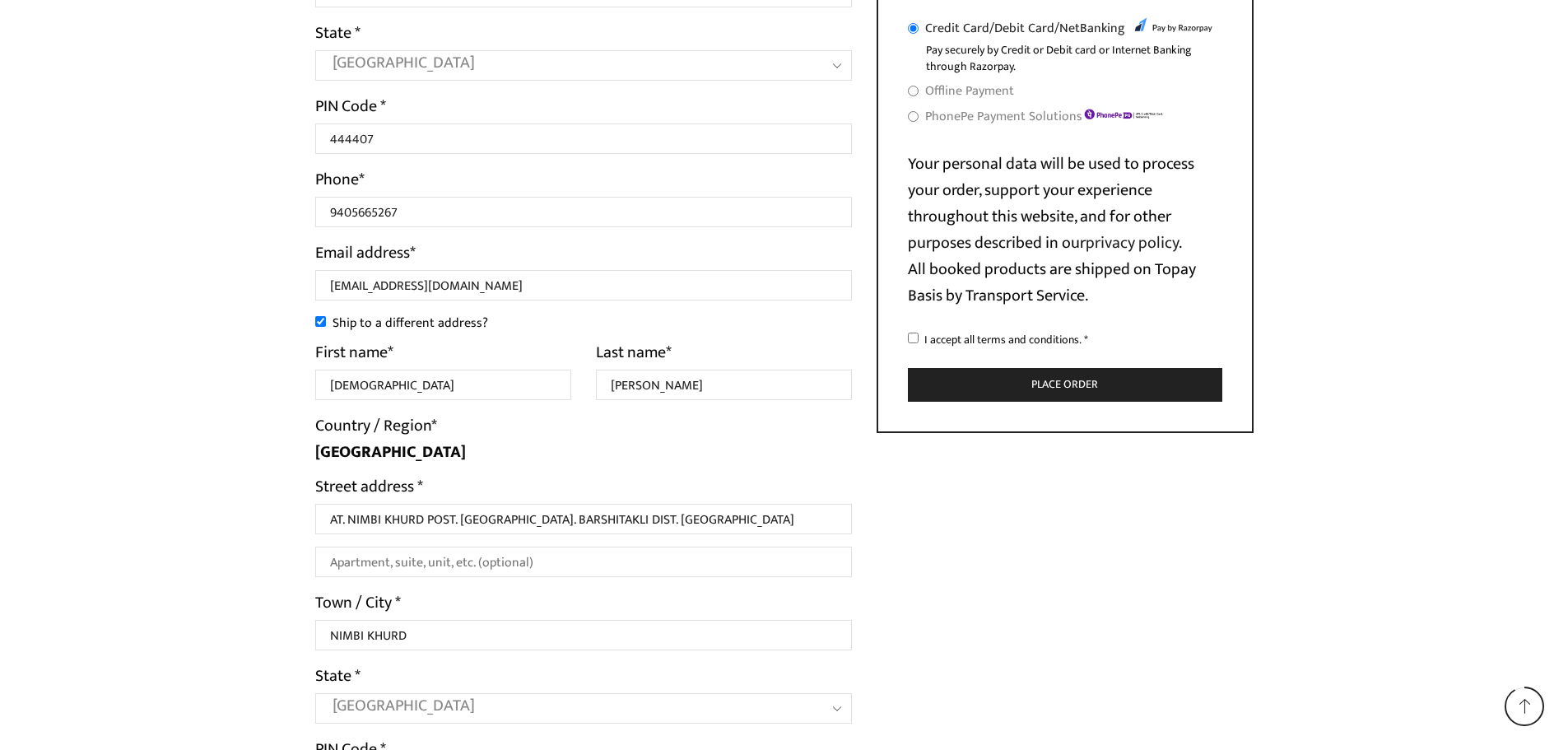
scroll to position [648, 0]
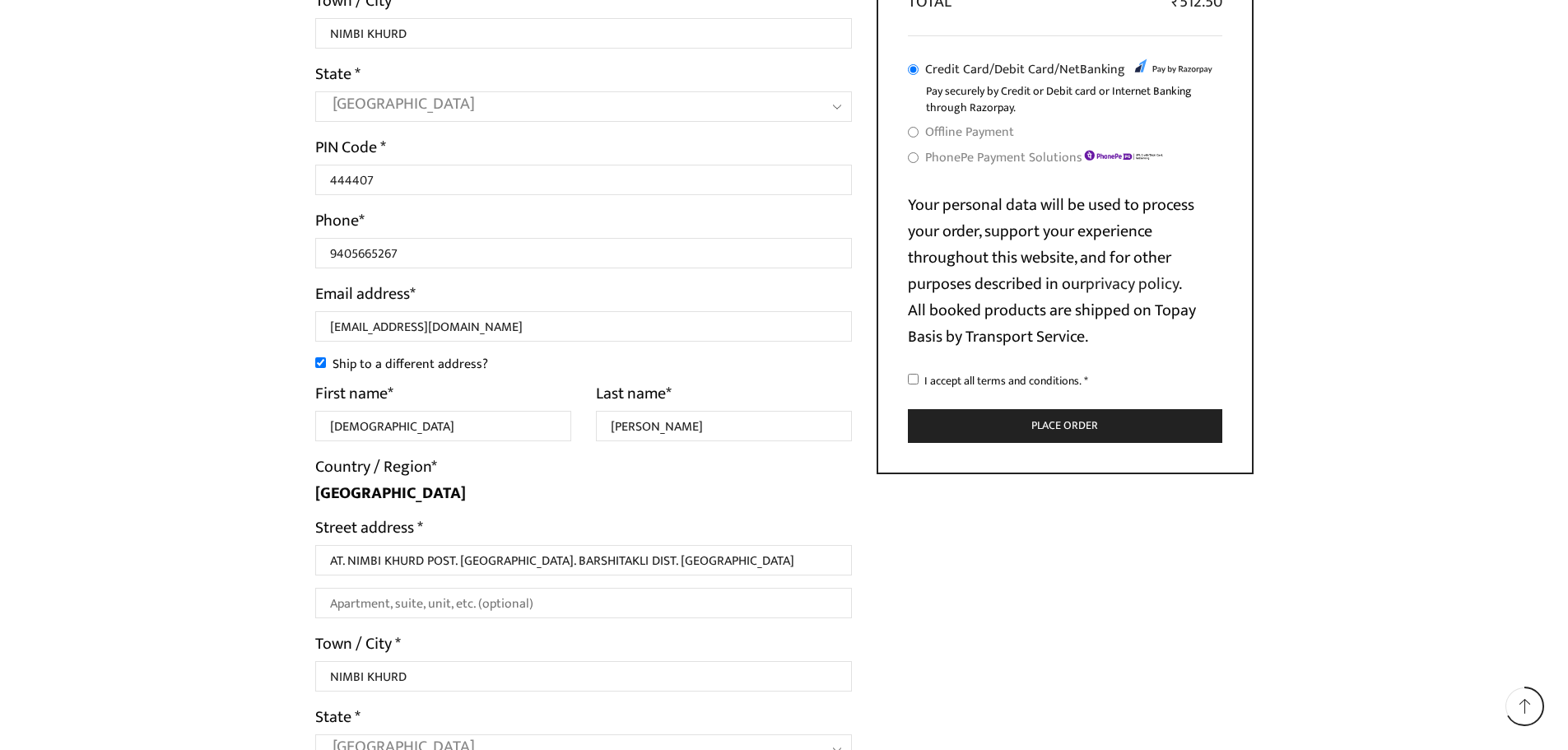
click at [911, 379] on input "I accept all terms and conditions. *" at bounding box center [913, 379] width 11 height 11
checkbox input "true"
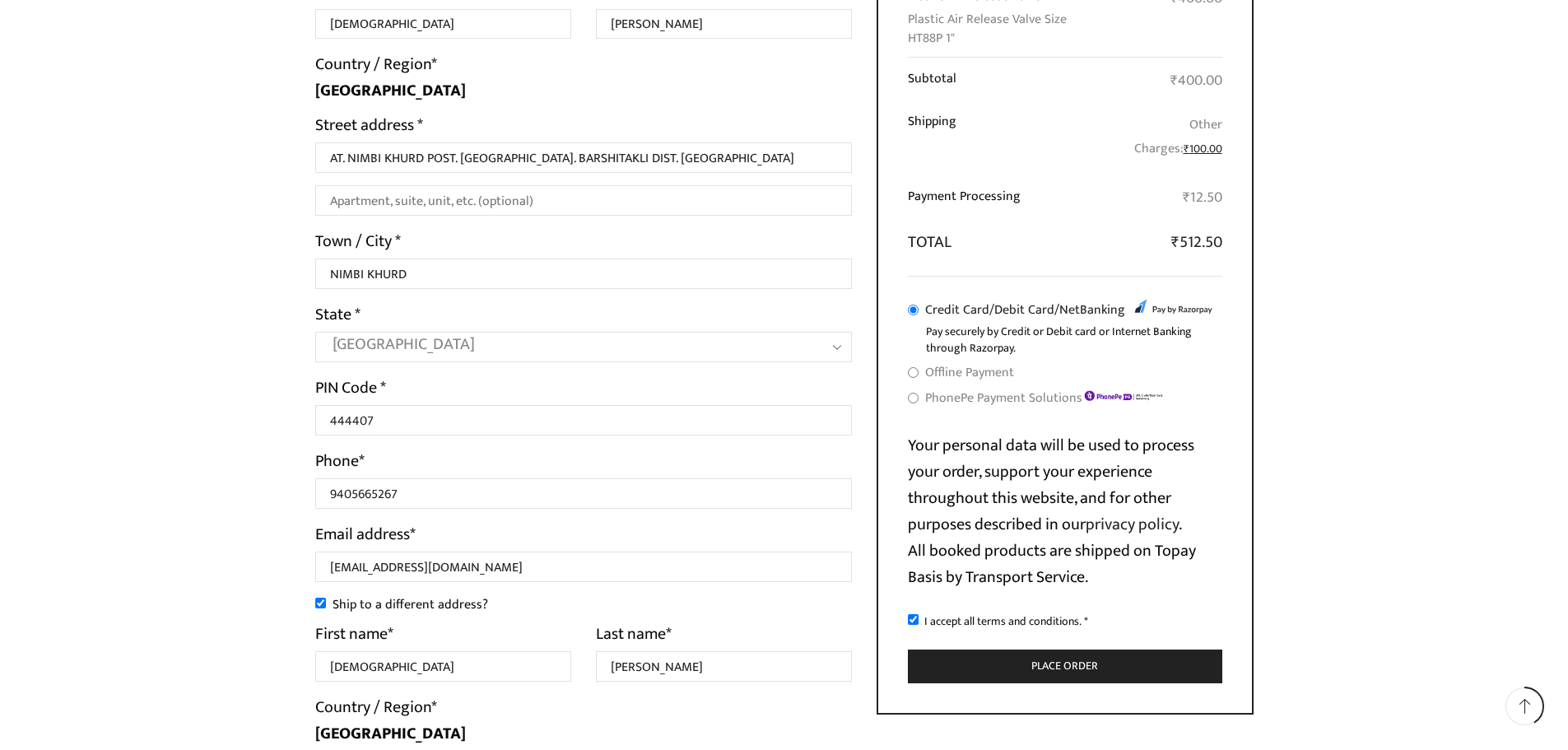
scroll to position [401, 0]
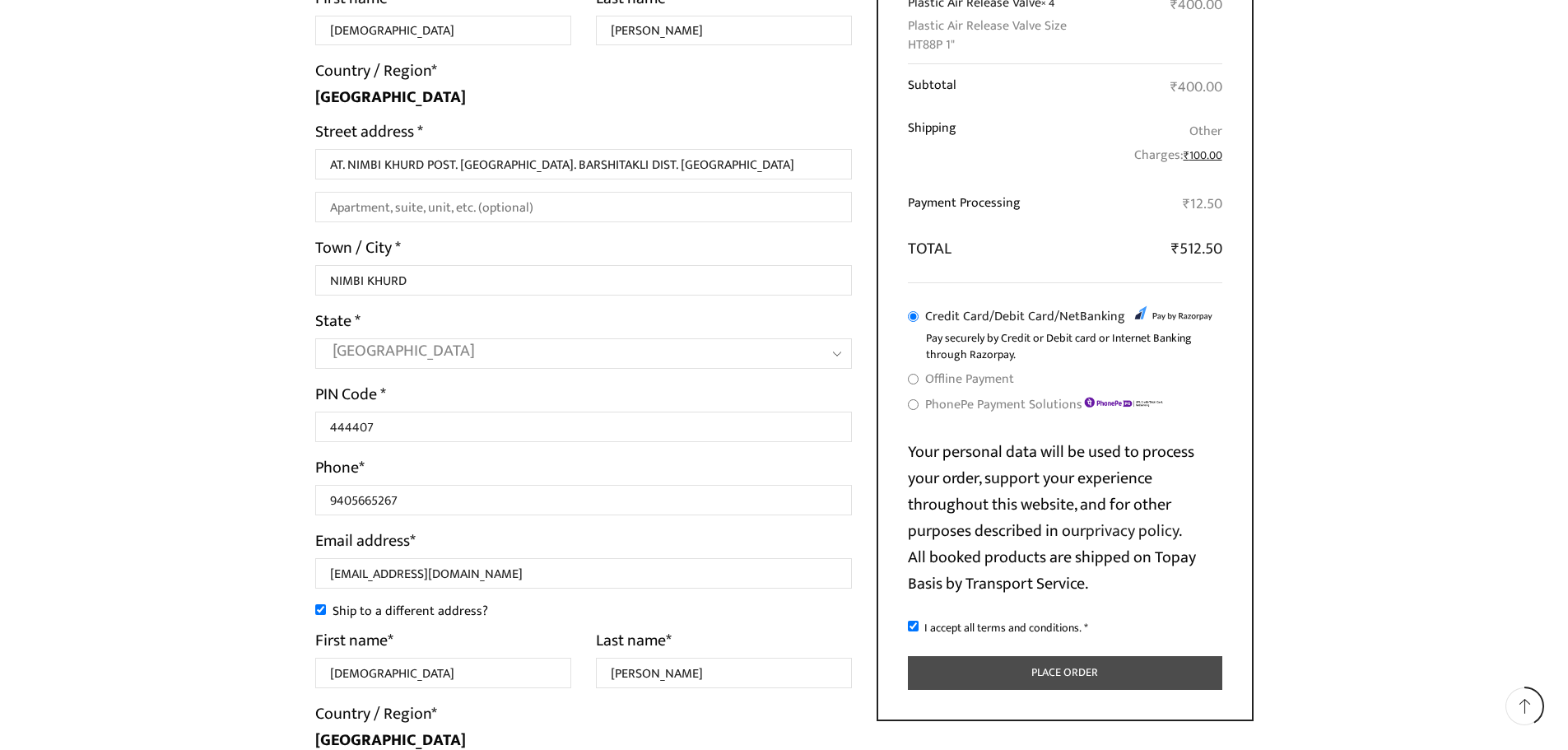
click at [1033, 674] on button "Place order" at bounding box center [1064, 673] width 314 height 34
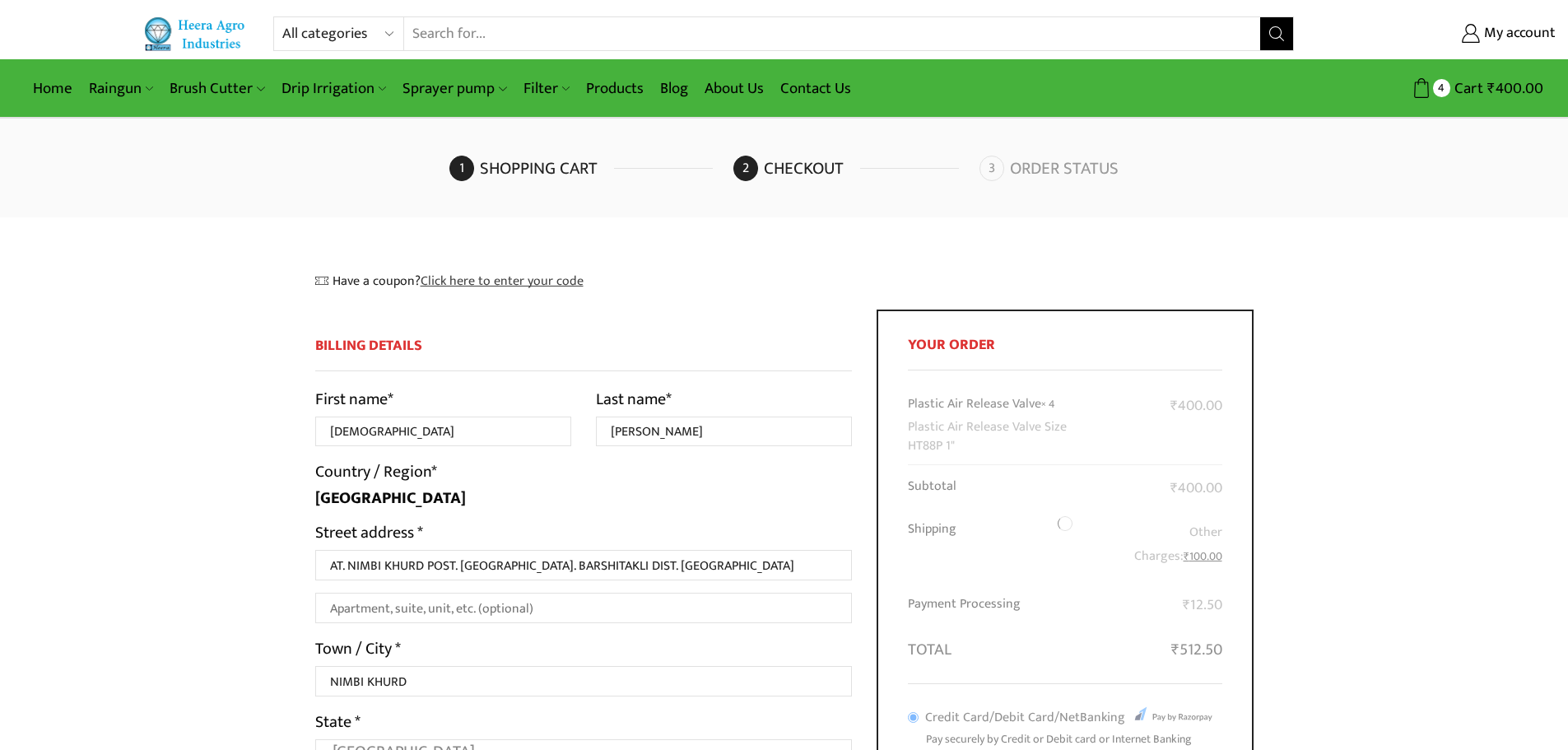
select select "MH"
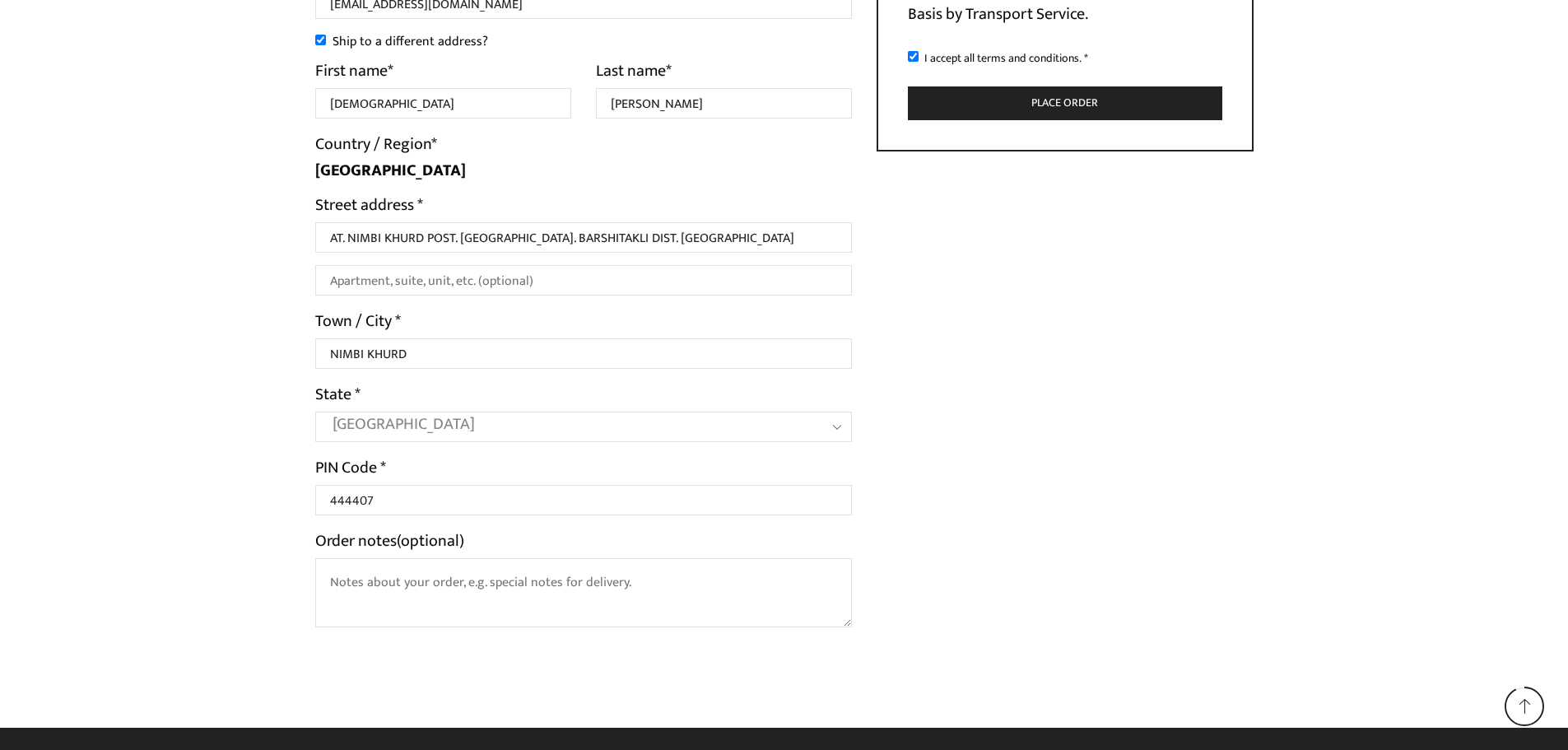
scroll to position [977, 0]
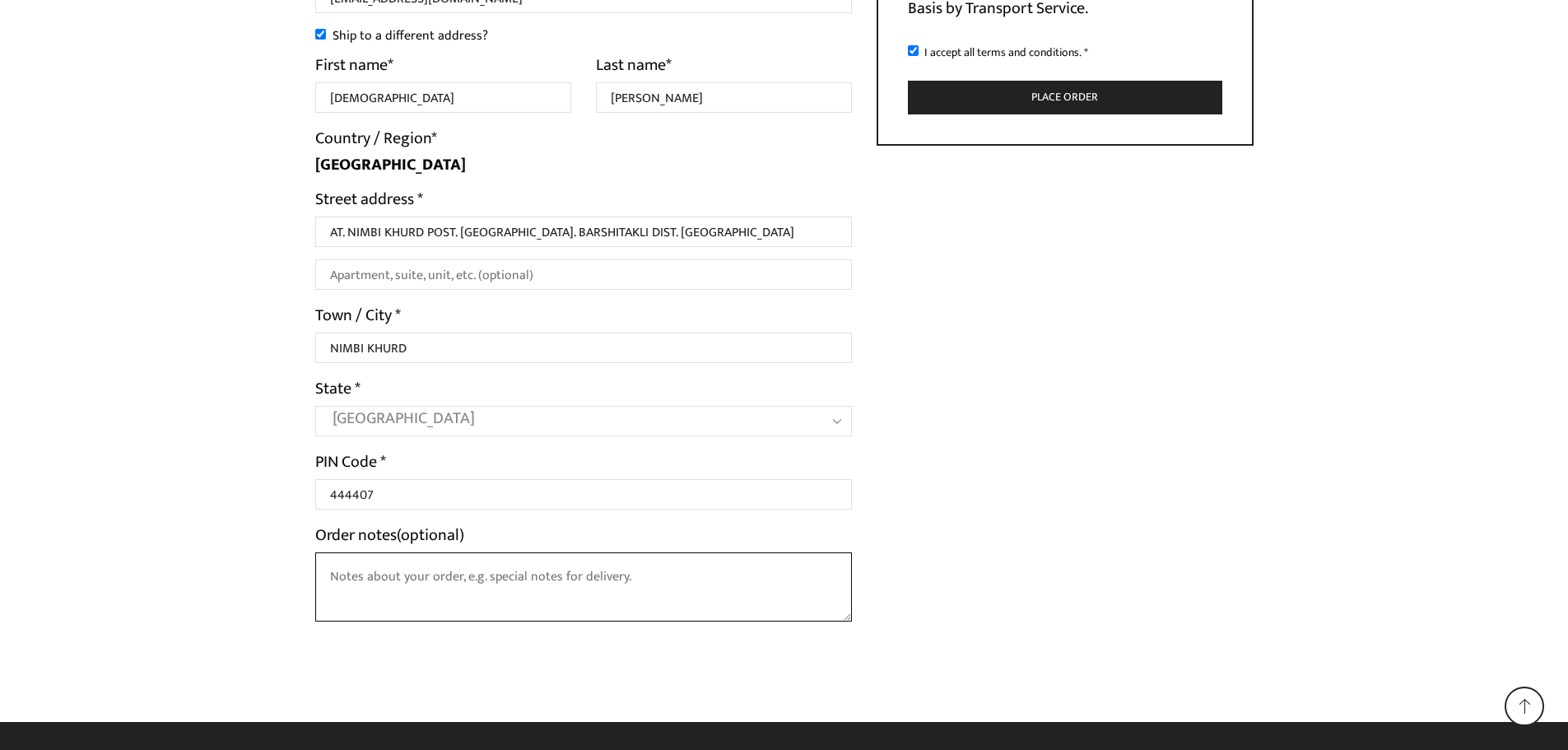
click at [542, 595] on textarea "Order notes (optional)" at bounding box center [584, 587] width 538 height 69
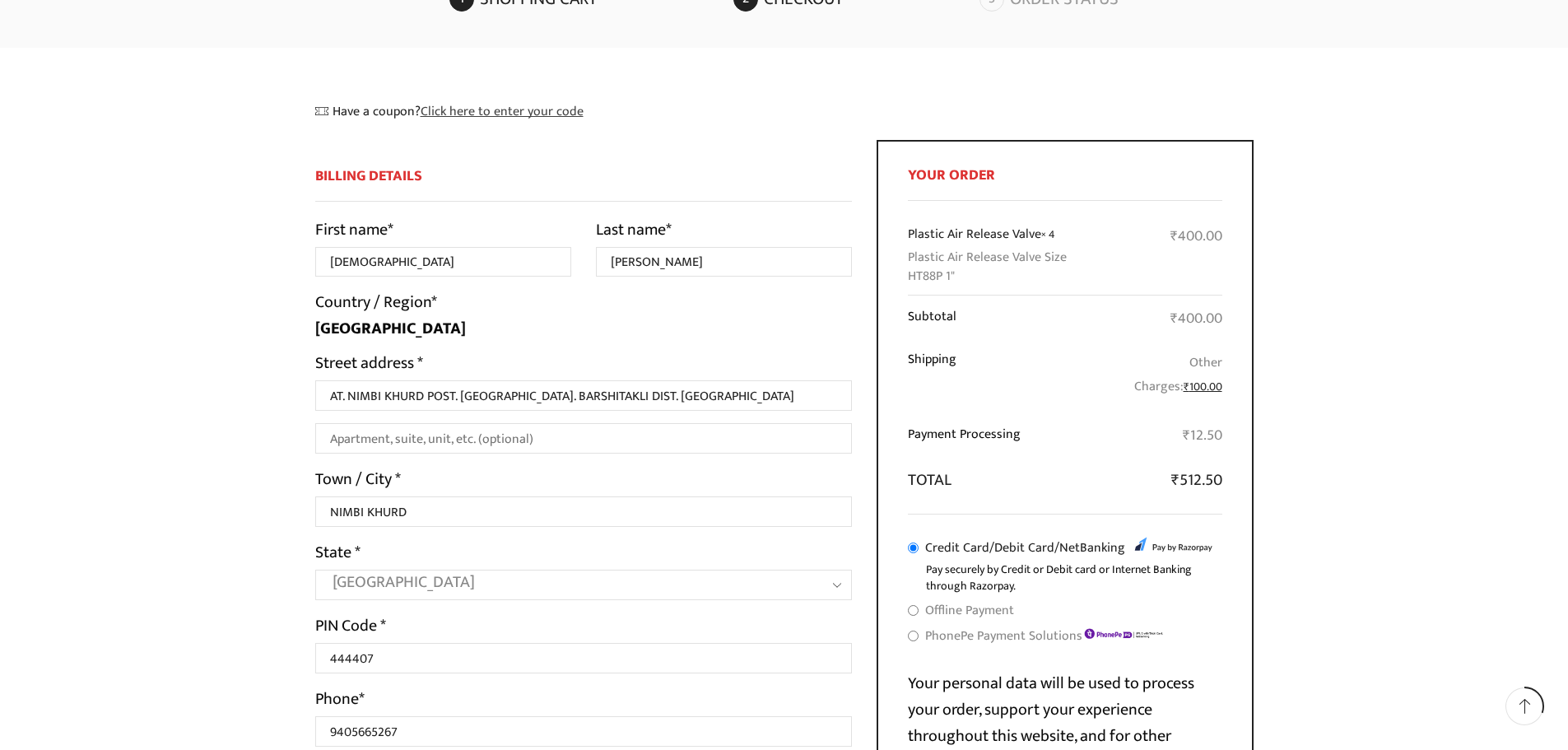
scroll to position [72, 0]
